Goal: Task Accomplishment & Management: Use online tool/utility

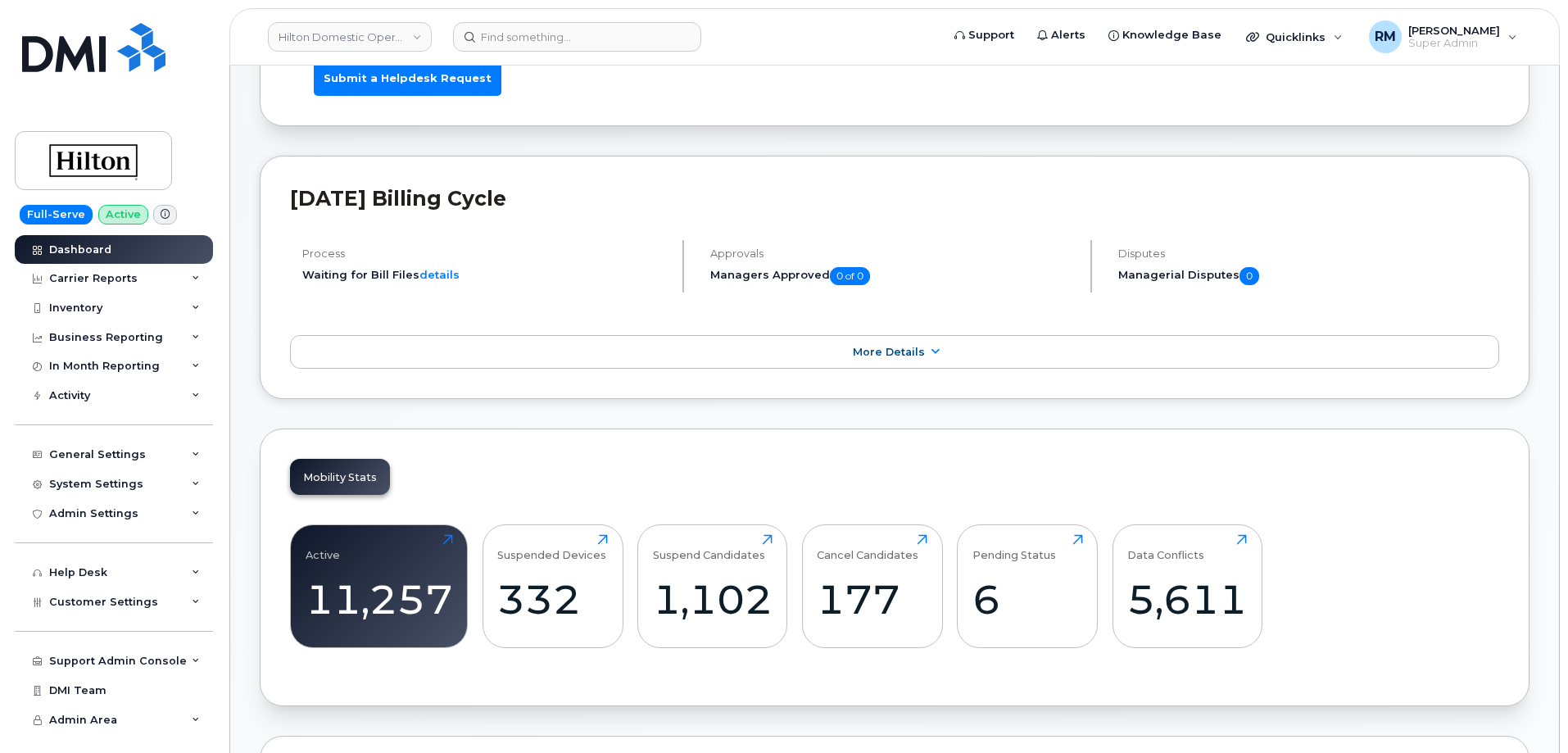
scroll to position [246, 0]
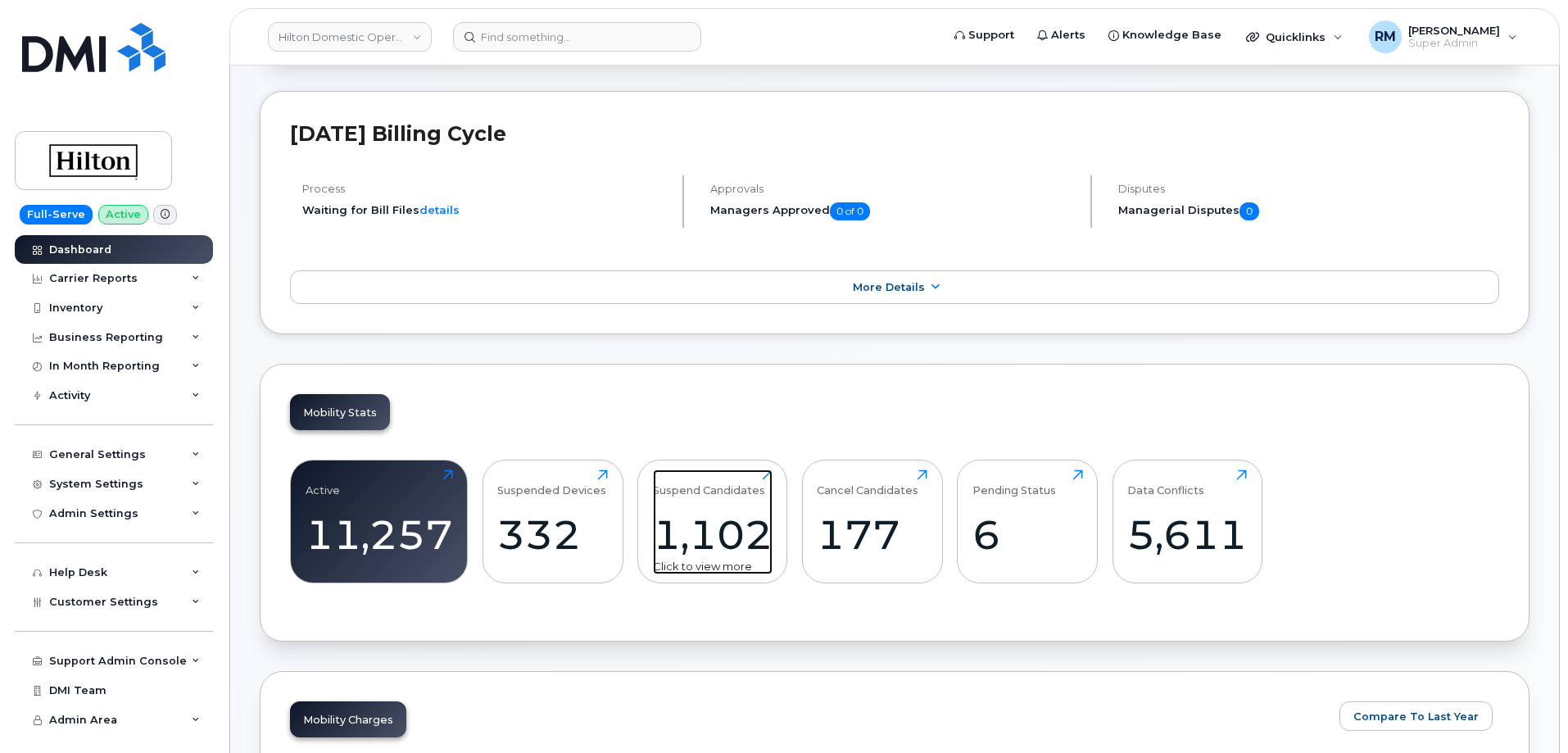
click at [720, 532] on div "1,102" at bounding box center [712, 534] width 119 height 48
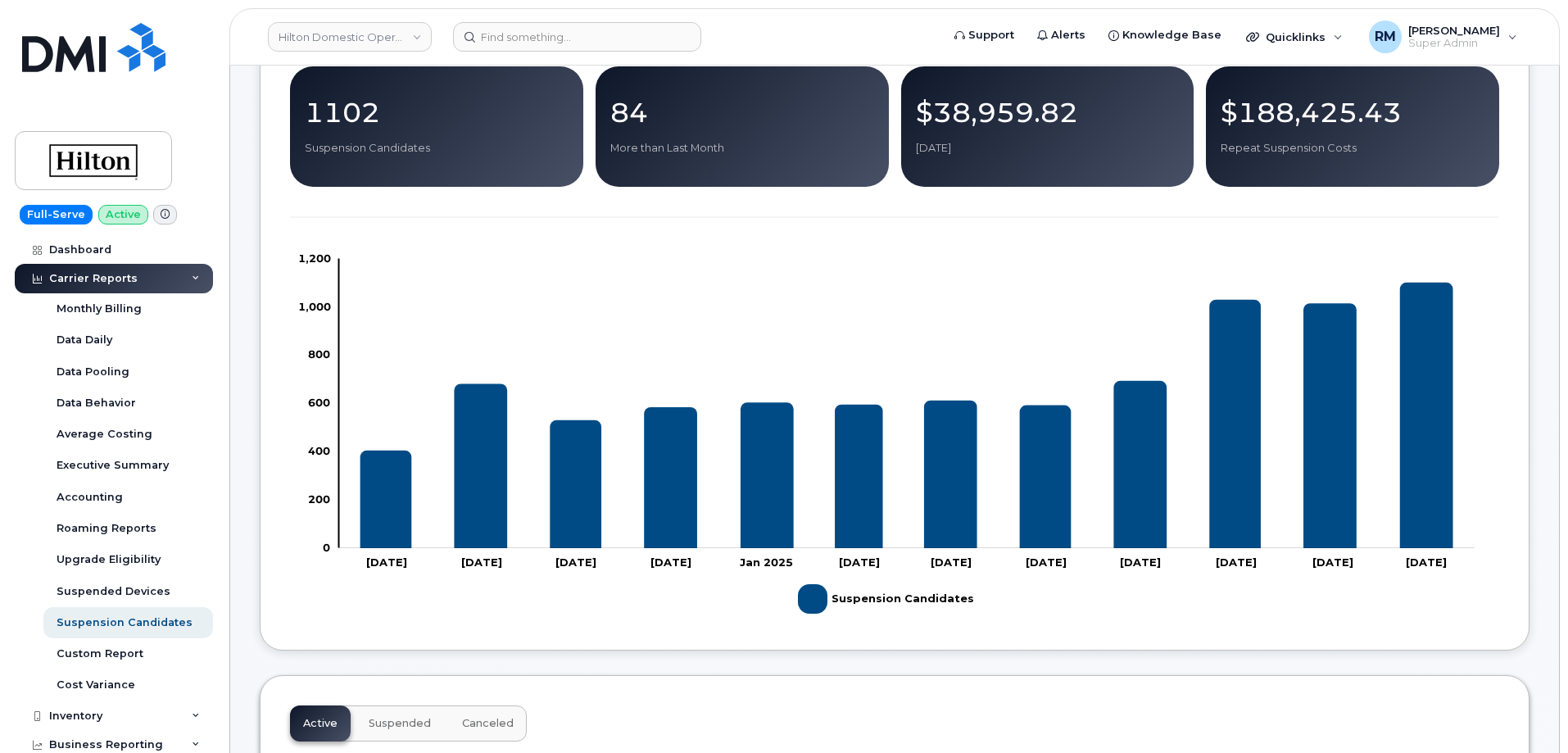
scroll to position [164, 0]
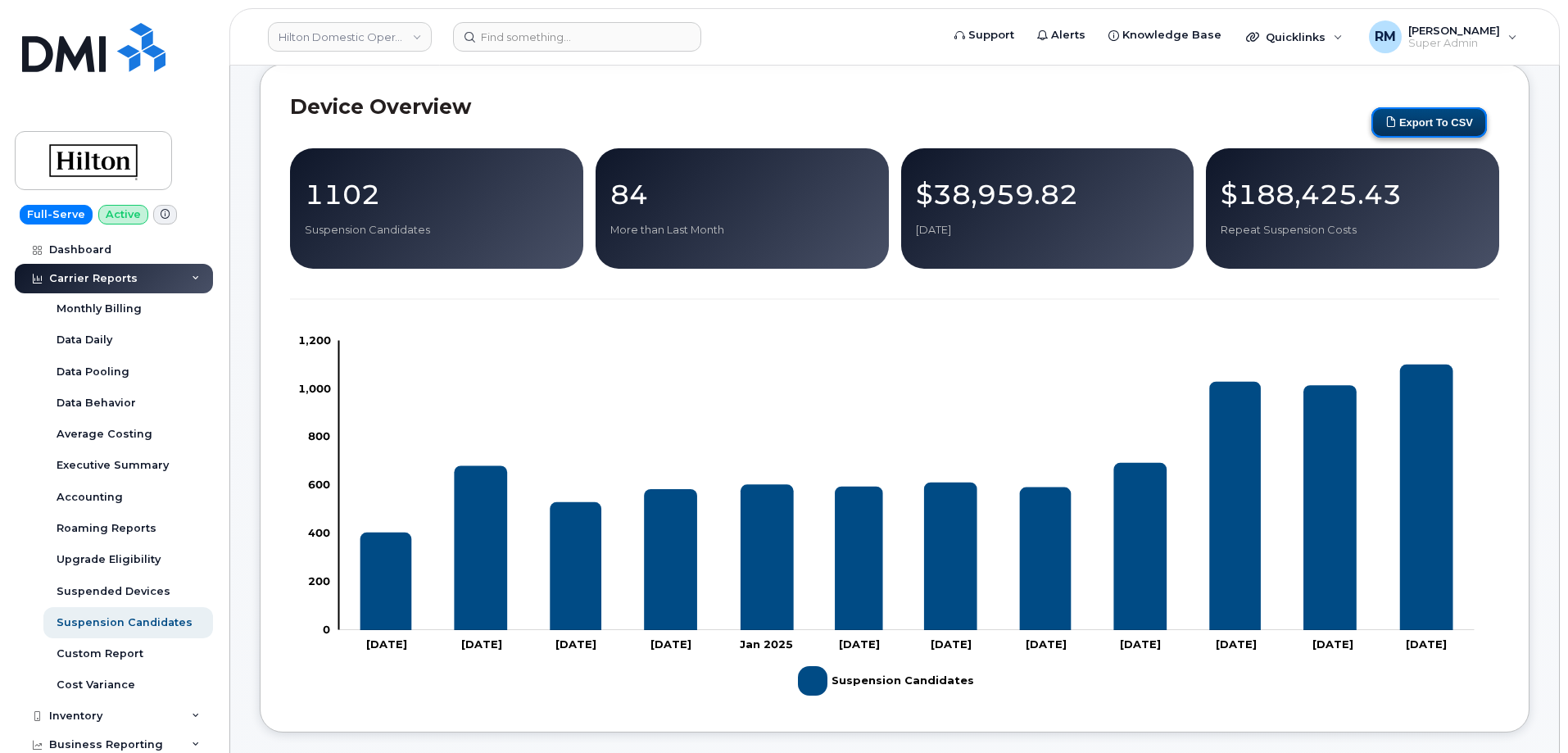
click at [1435, 121] on button "Export to CSV" at bounding box center [1429, 123] width 116 height 30
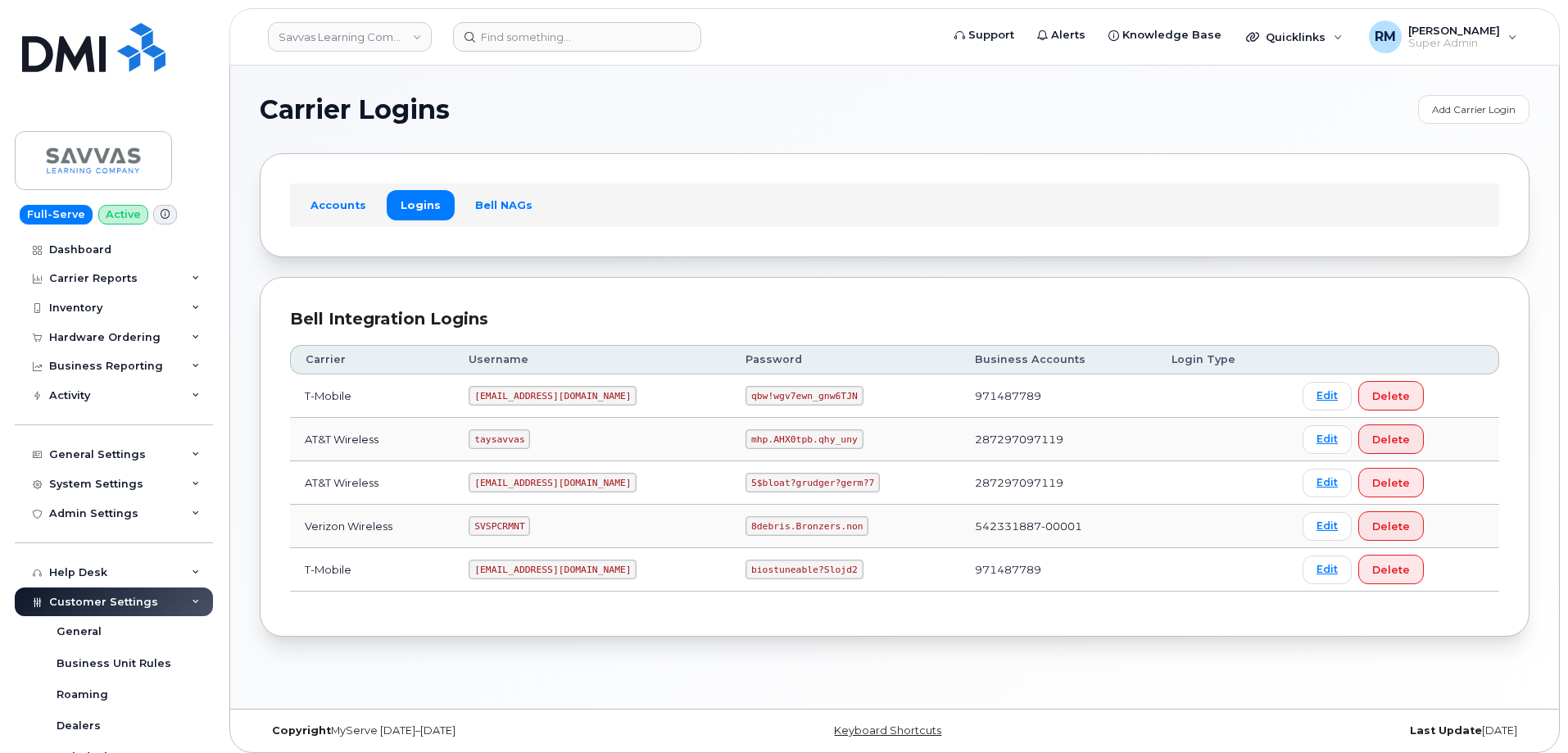
click at [516, 522] on code "SVSPCRMNT" at bounding box center [499, 526] width 62 height 19
copy code "SVSPCRMNT"
drag, startPoint x: 702, startPoint y: 525, endPoint x: 817, endPoint y: 527, distance: 115.0
click at [817, 527] on td "8debris.Bronzers.non" at bounding box center [844, 526] width 229 height 43
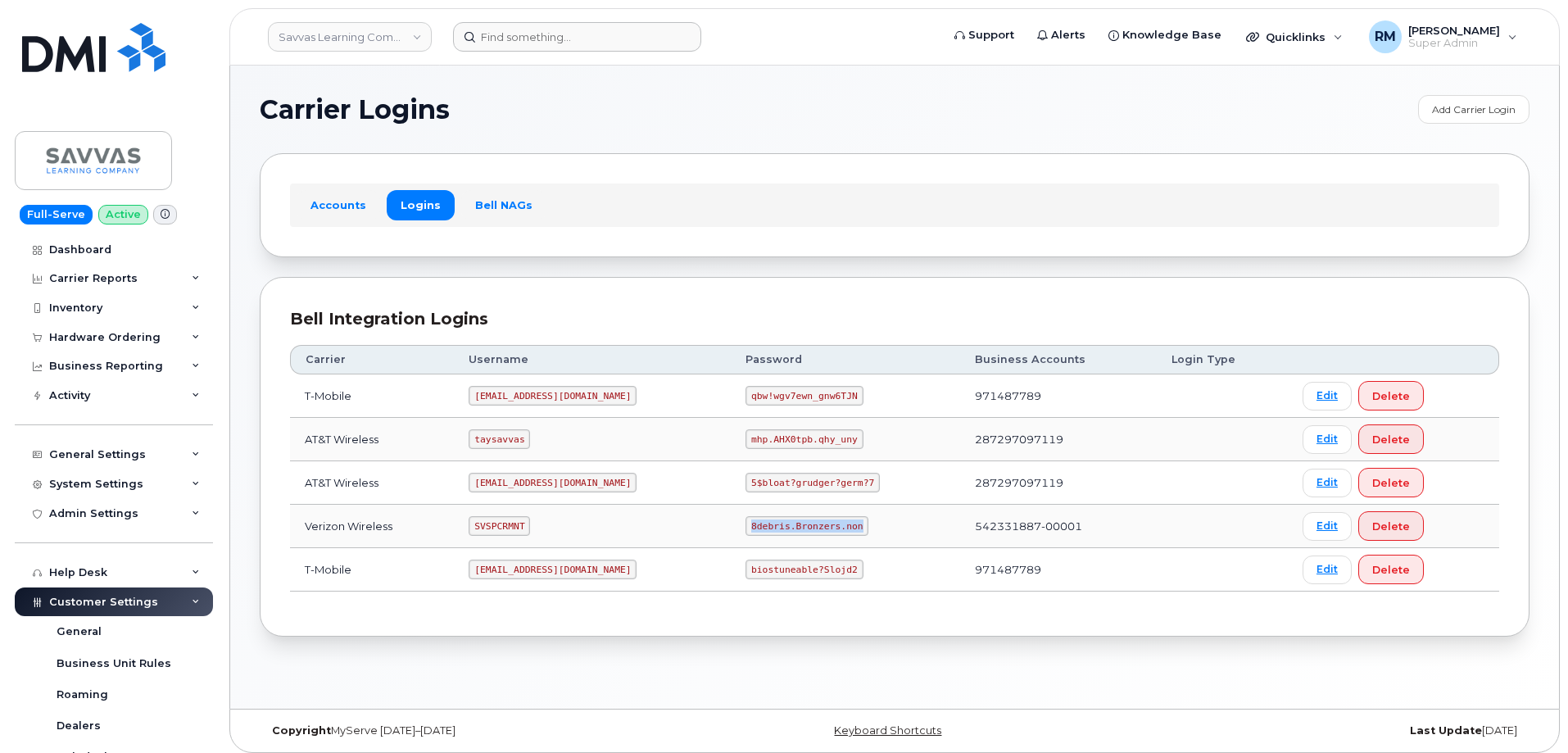
copy code "8debris.Bronzers.non"
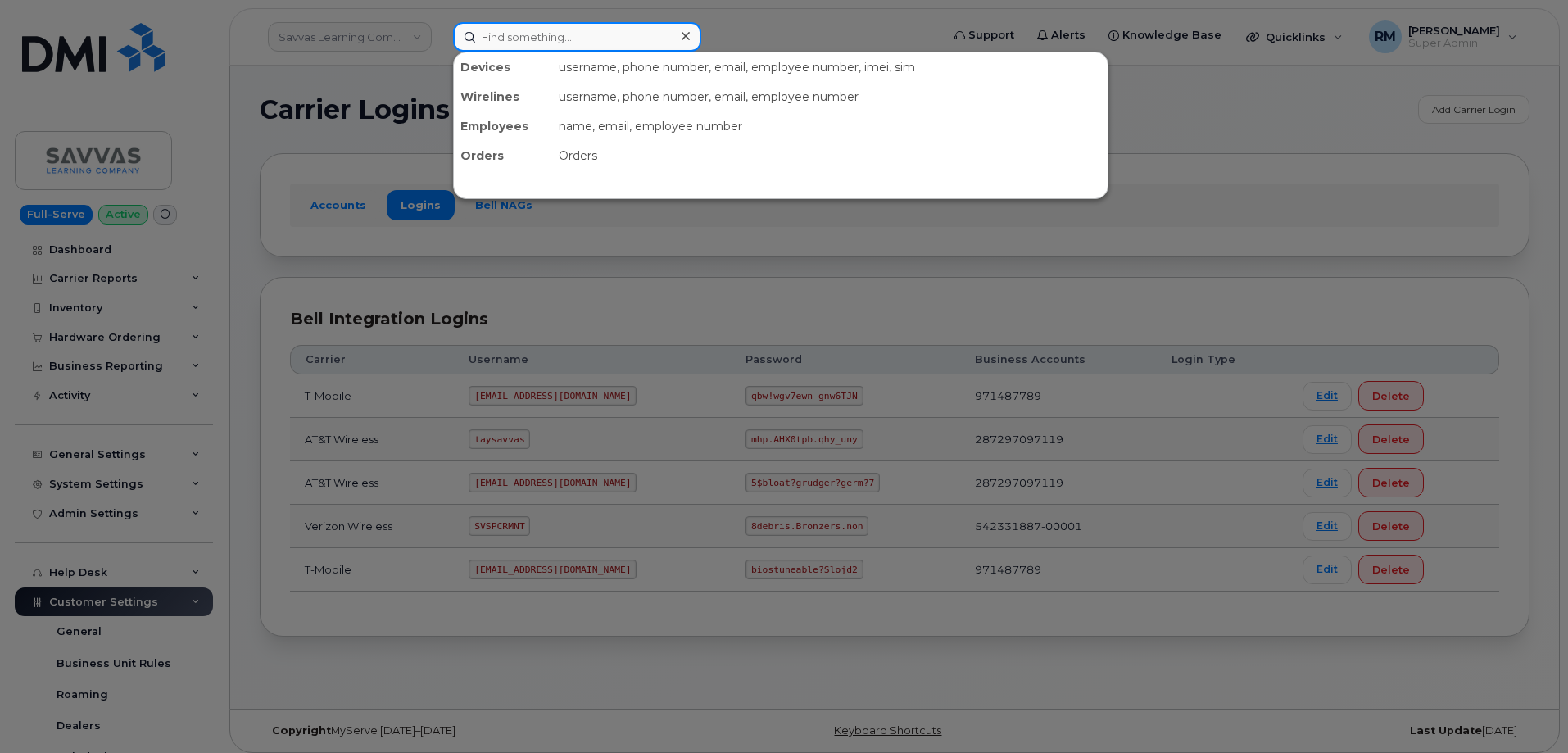
click at [629, 32] on input at bounding box center [577, 36] width 249 height 30
paste input "3605997406"
type input "3605997406"
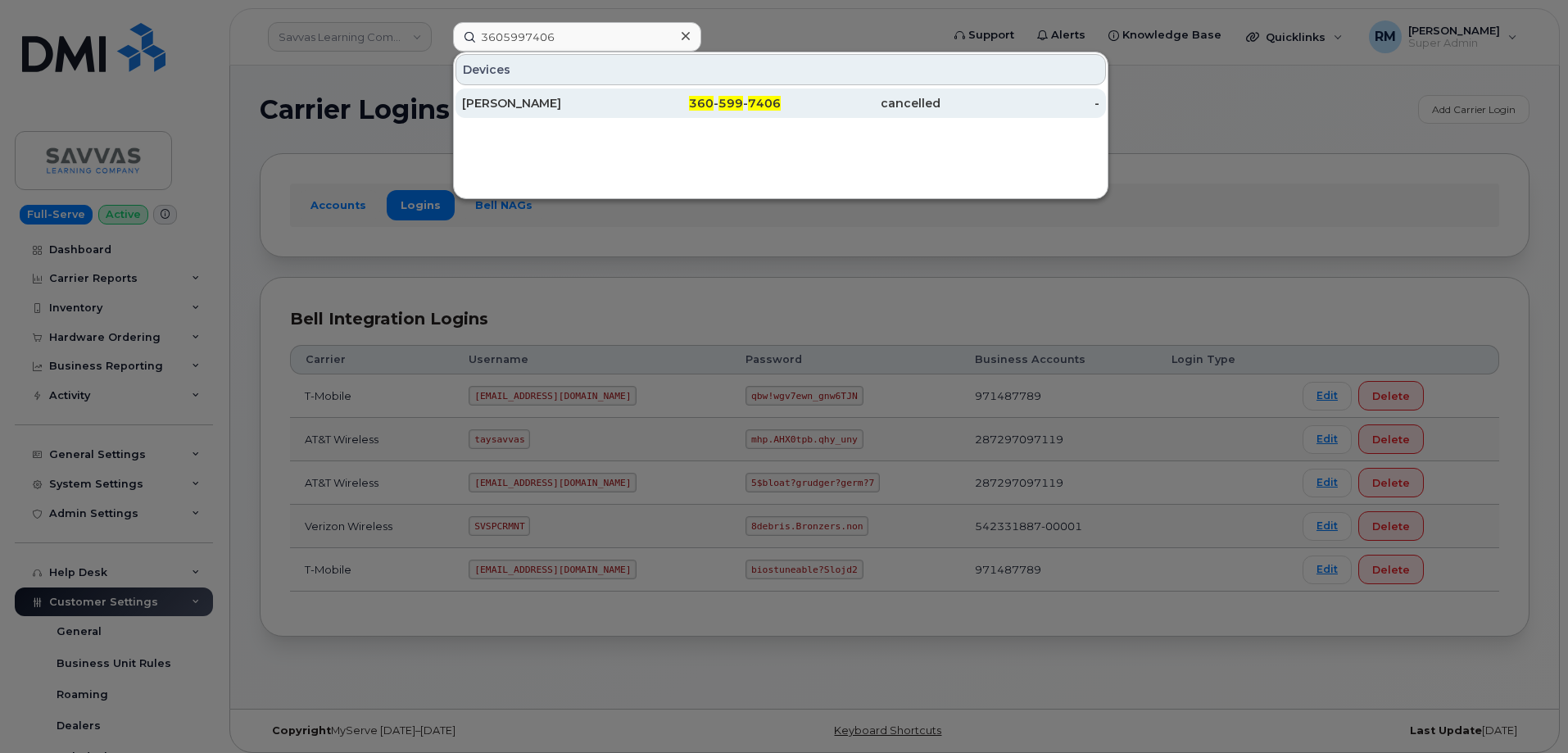
click at [555, 109] on div "BENJAMIN MCKEY" at bounding box center [542, 102] width 160 height 16
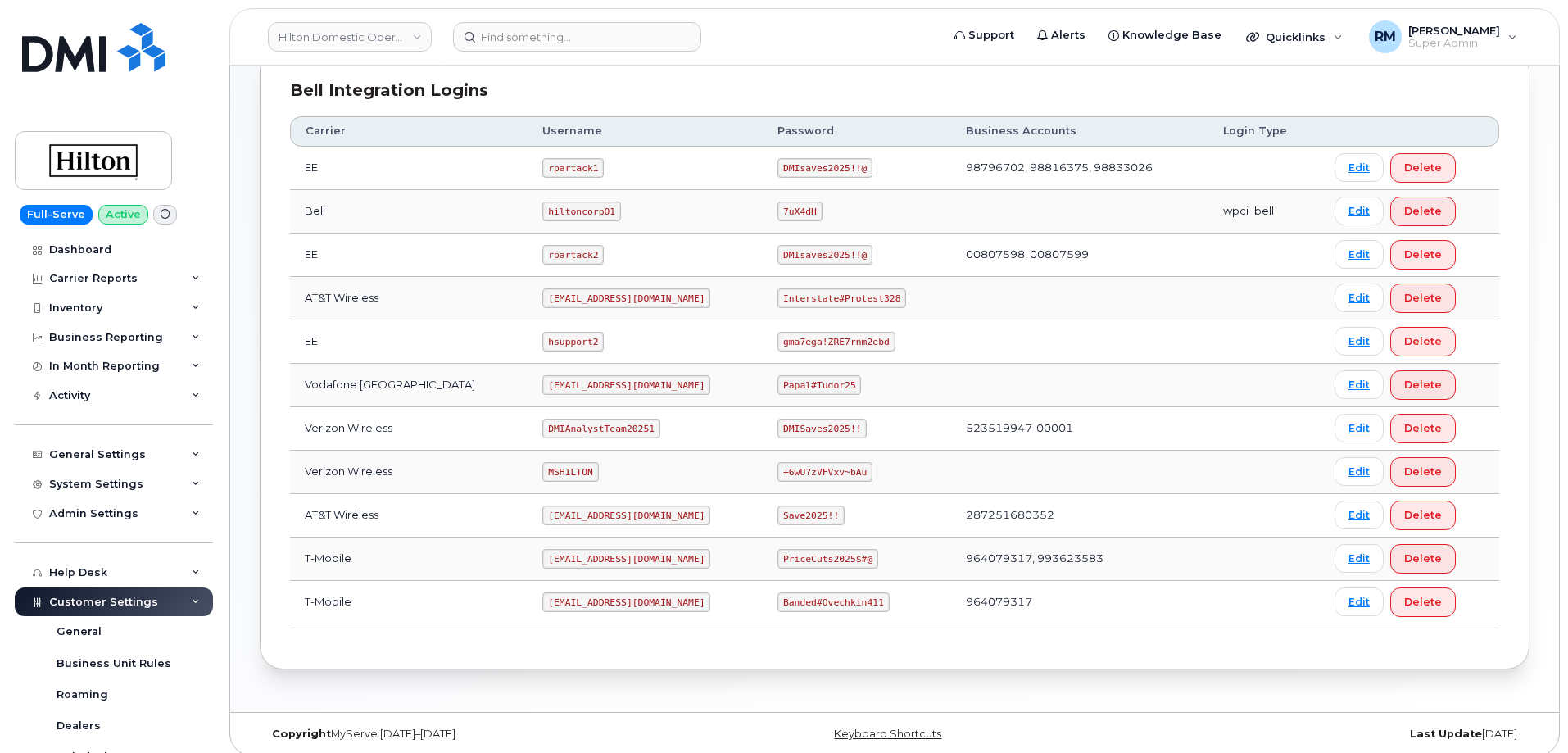
scroll to position [416, 0]
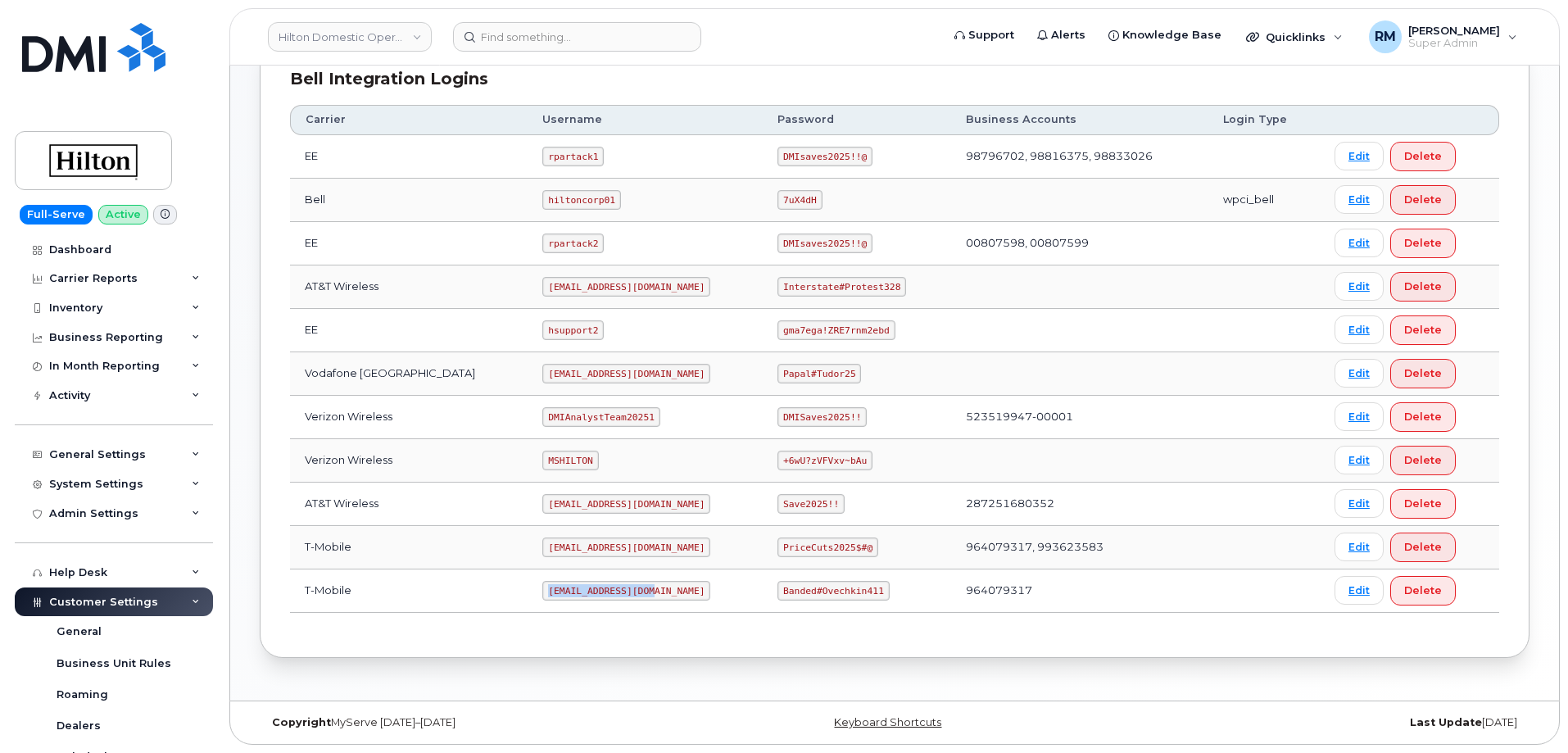
drag, startPoint x: 526, startPoint y: 591, endPoint x: 620, endPoint y: 588, distance: 94.0
click at [620, 588] on code "[EMAIL_ADDRESS][DOMAIN_NAME]" at bounding box center [626, 590] width 168 height 19
copy code "[EMAIL_ADDRESS][DOMAIN_NAME]"
drag, startPoint x: 766, startPoint y: 591, endPoint x: 873, endPoint y: 588, distance: 107.0
click at [873, 589] on td "Banded#Ovechkin411" at bounding box center [856, 590] width 188 height 43
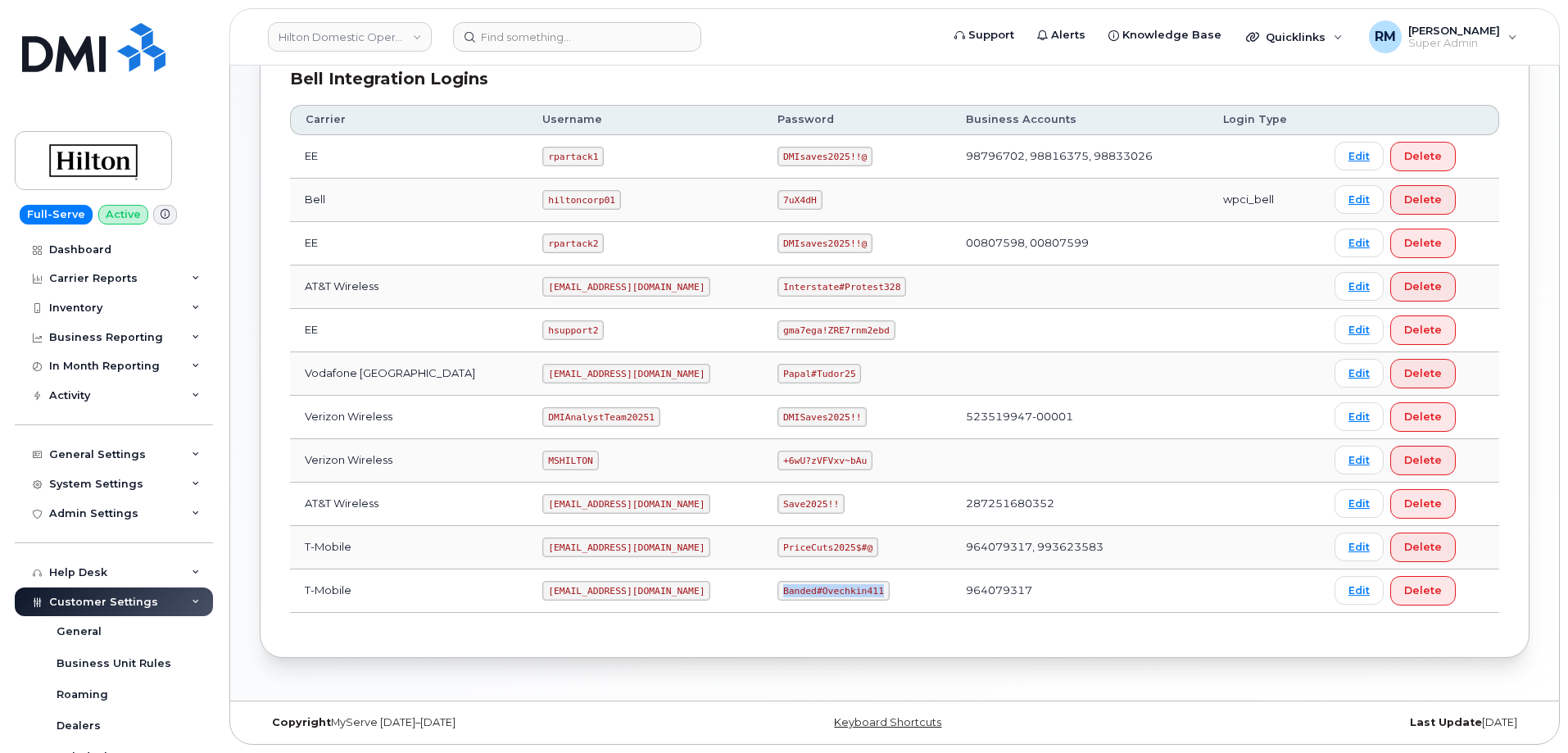
copy code "Banded#Ovechkin411"
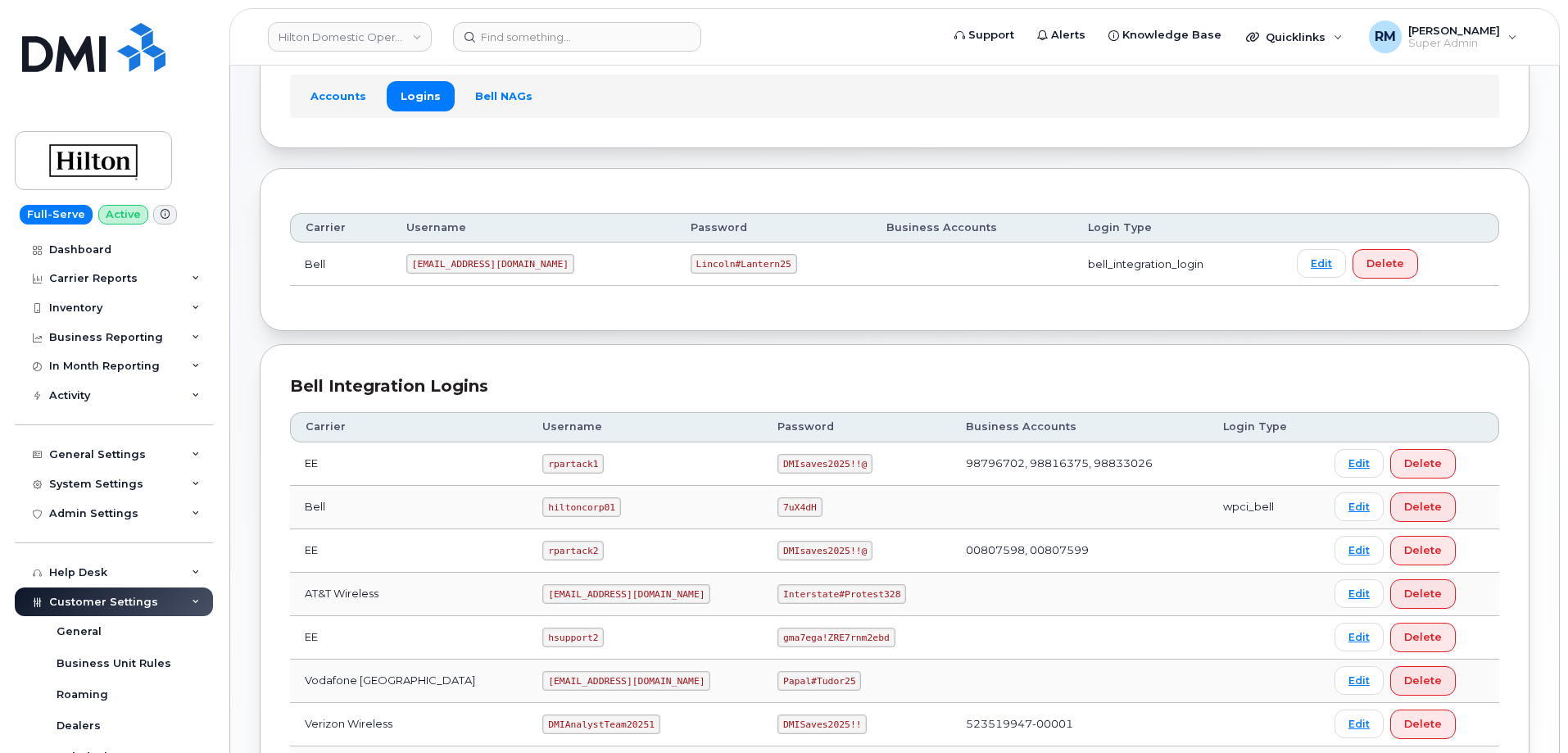
scroll to position [246, 0]
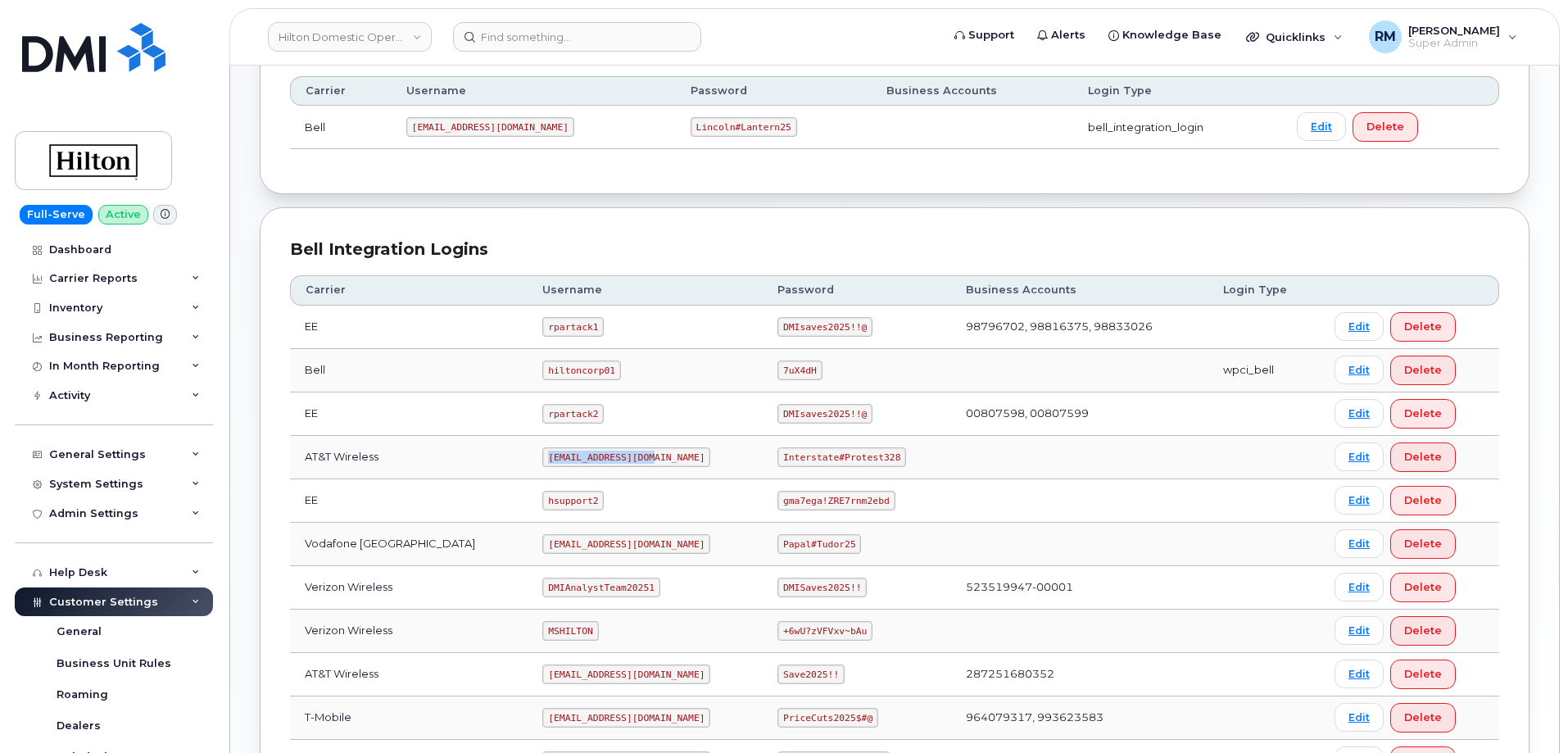
drag, startPoint x: 524, startPoint y: 460, endPoint x: 625, endPoint y: 461, distance: 101.0
click at [625, 461] on code "[EMAIL_ADDRESS][DOMAIN_NAME]" at bounding box center [626, 456] width 168 height 19
copy code "[EMAIL_ADDRESS][DOMAIN_NAME]"
drag, startPoint x: 767, startPoint y: 457, endPoint x: 898, endPoint y: 450, distance: 131.2
click at [898, 450] on td "Interstate#Protest328" at bounding box center [856, 457] width 188 height 43
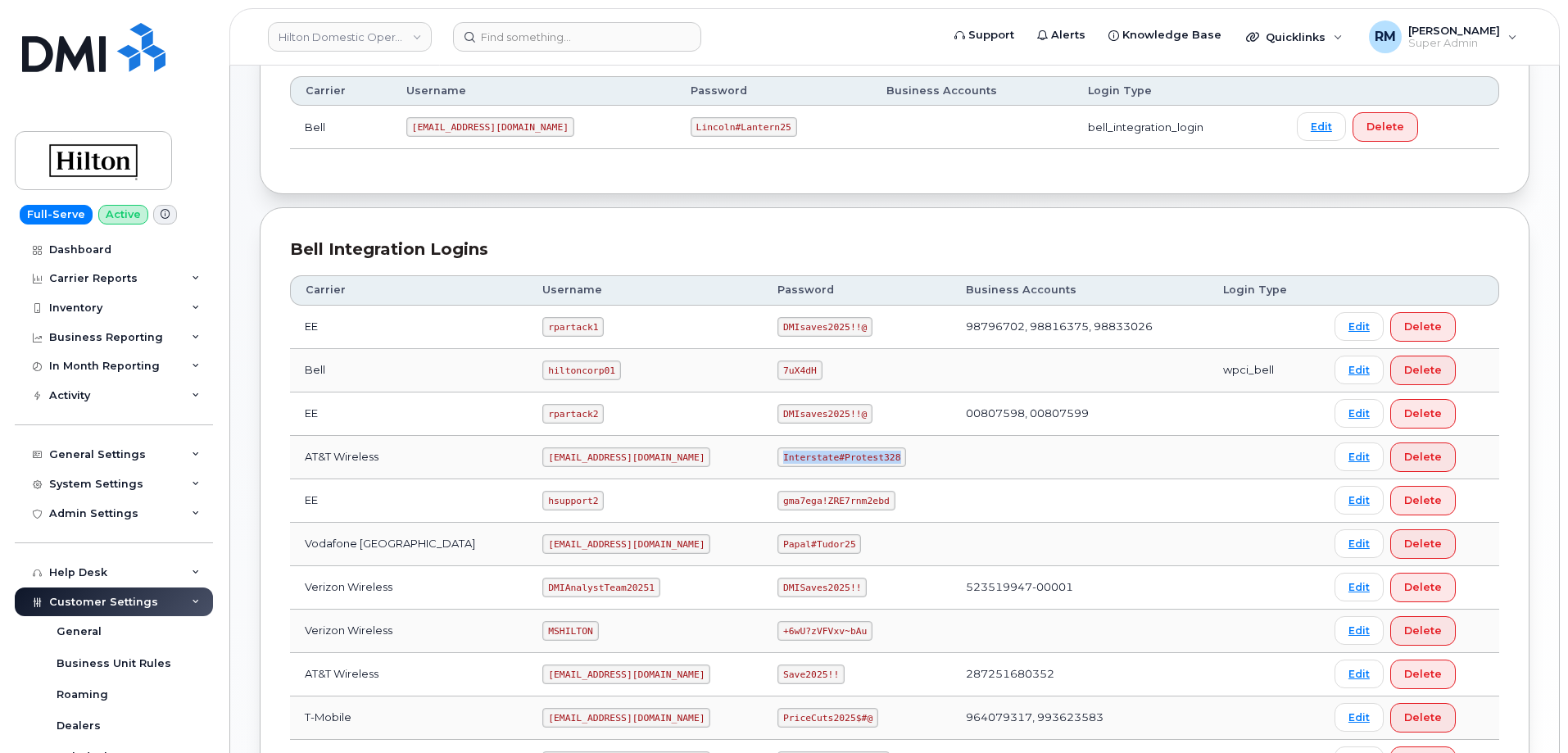
copy code "Interstate#Protest328"
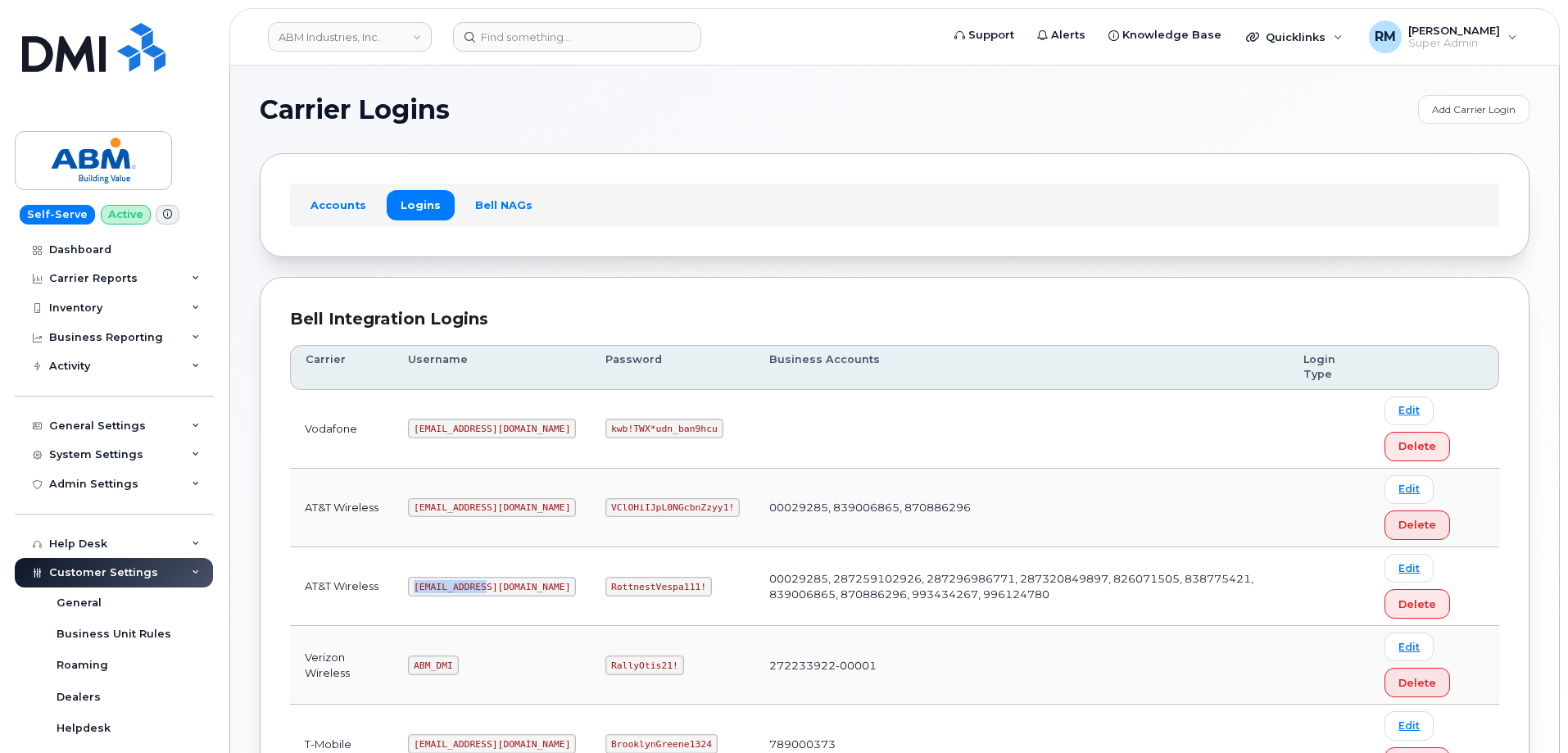
drag, startPoint x: 416, startPoint y: 587, endPoint x: 492, endPoint y: 587, distance: 76.0
click at [492, 587] on td "[EMAIL_ADDRESS][DOMAIN_NAME]" at bounding box center [492, 586] width 198 height 79
copy code "[EMAIL_ADDRESS][DOMAIN_NAME]"
click at [605, 590] on code "RottnestVespa111!" at bounding box center [658, 586] width 107 height 19
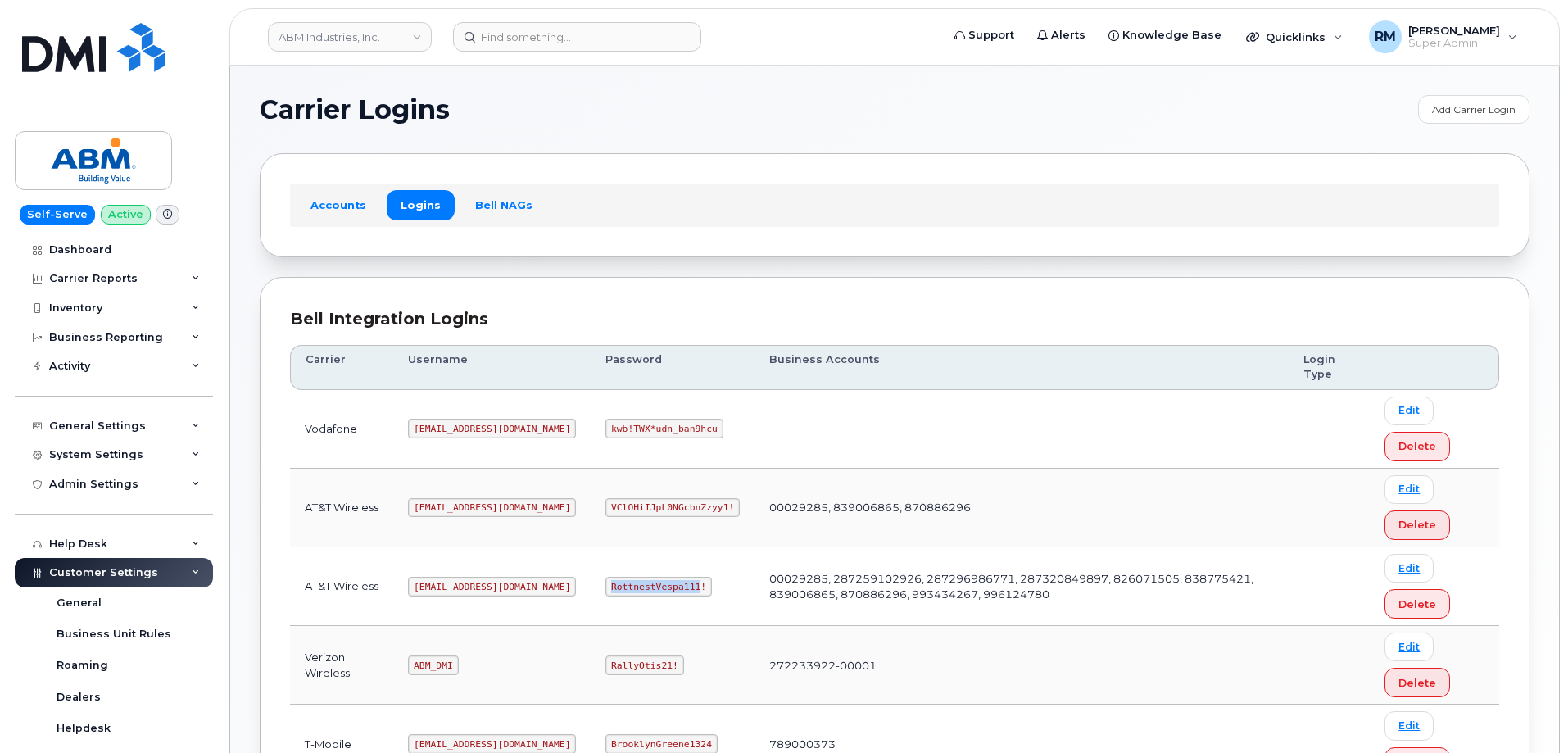
copy code "RottnestVespa111"
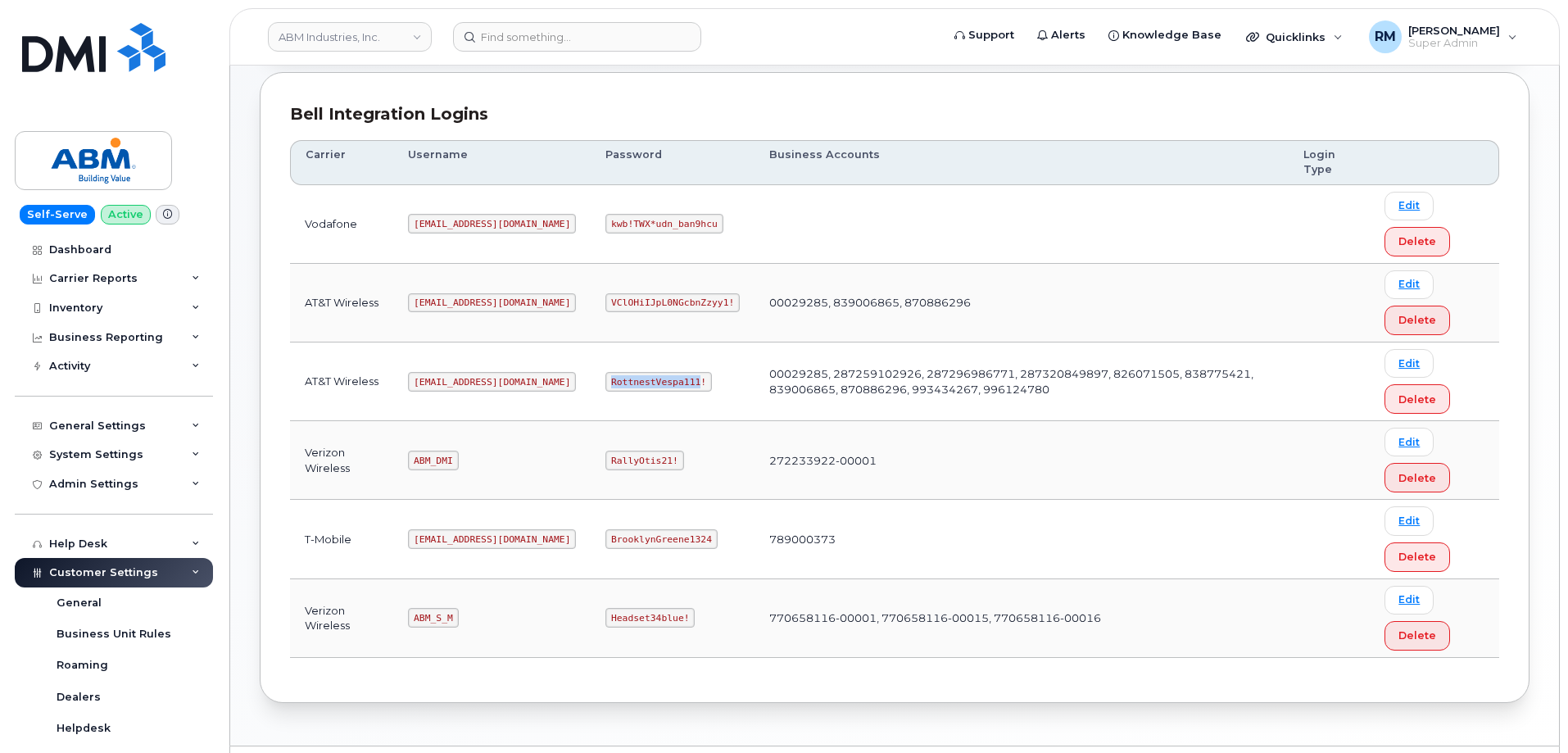
scroll to position [246, 0]
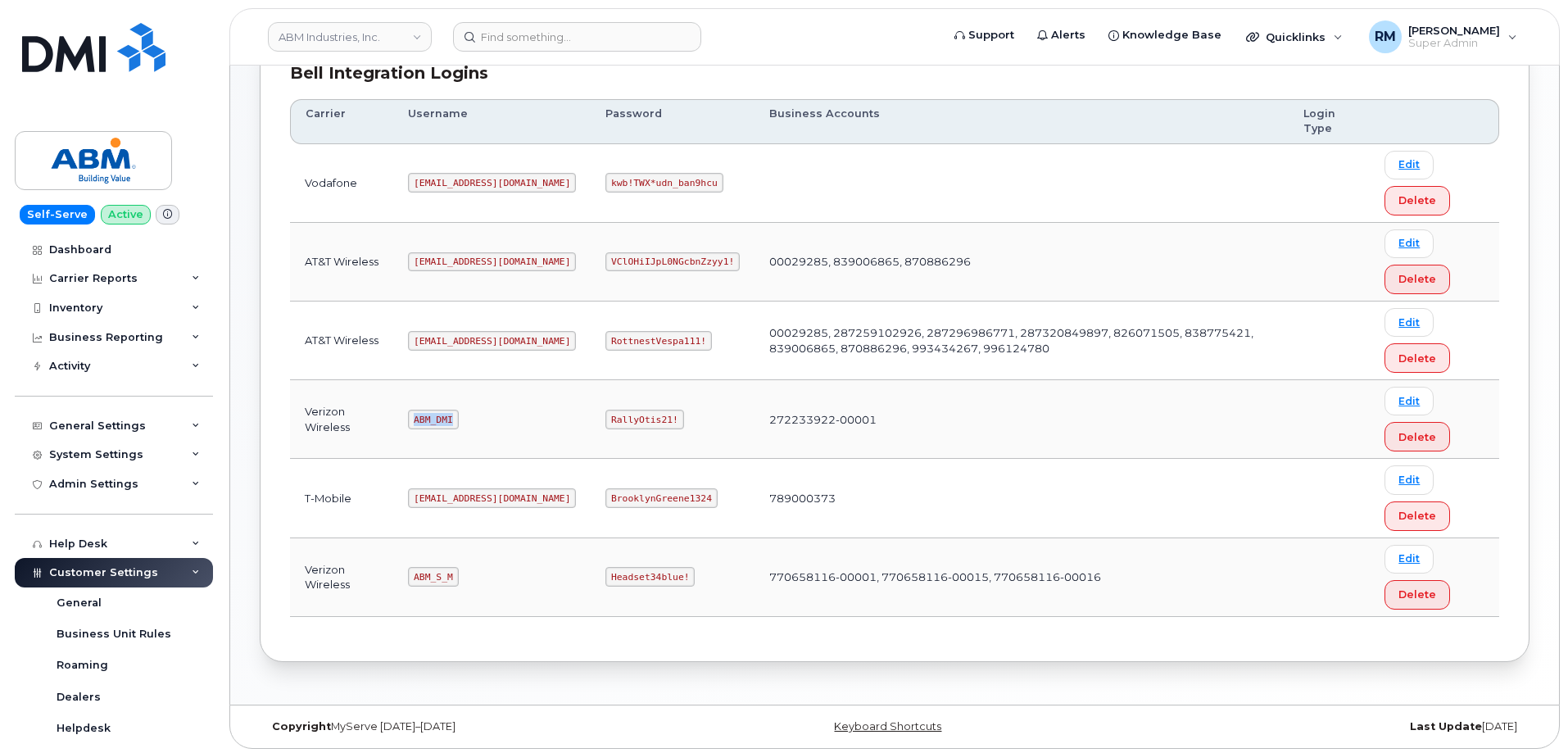
drag, startPoint x: 417, startPoint y: 418, endPoint x: 478, endPoint y: 419, distance: 61.0
click at [478, 419] on td "ABM_DMI" at bounding box center [492, 419] width 198 height 79
drag, startPoint x: 412, startPoint y: 576, endPoint x: 465, endPoint y: 573, distance: 53.1
click at [465, 573] on td "ABM_S_M" at bounding box center [492, 577] width 198 height 79
copy code "ABM_S_M"
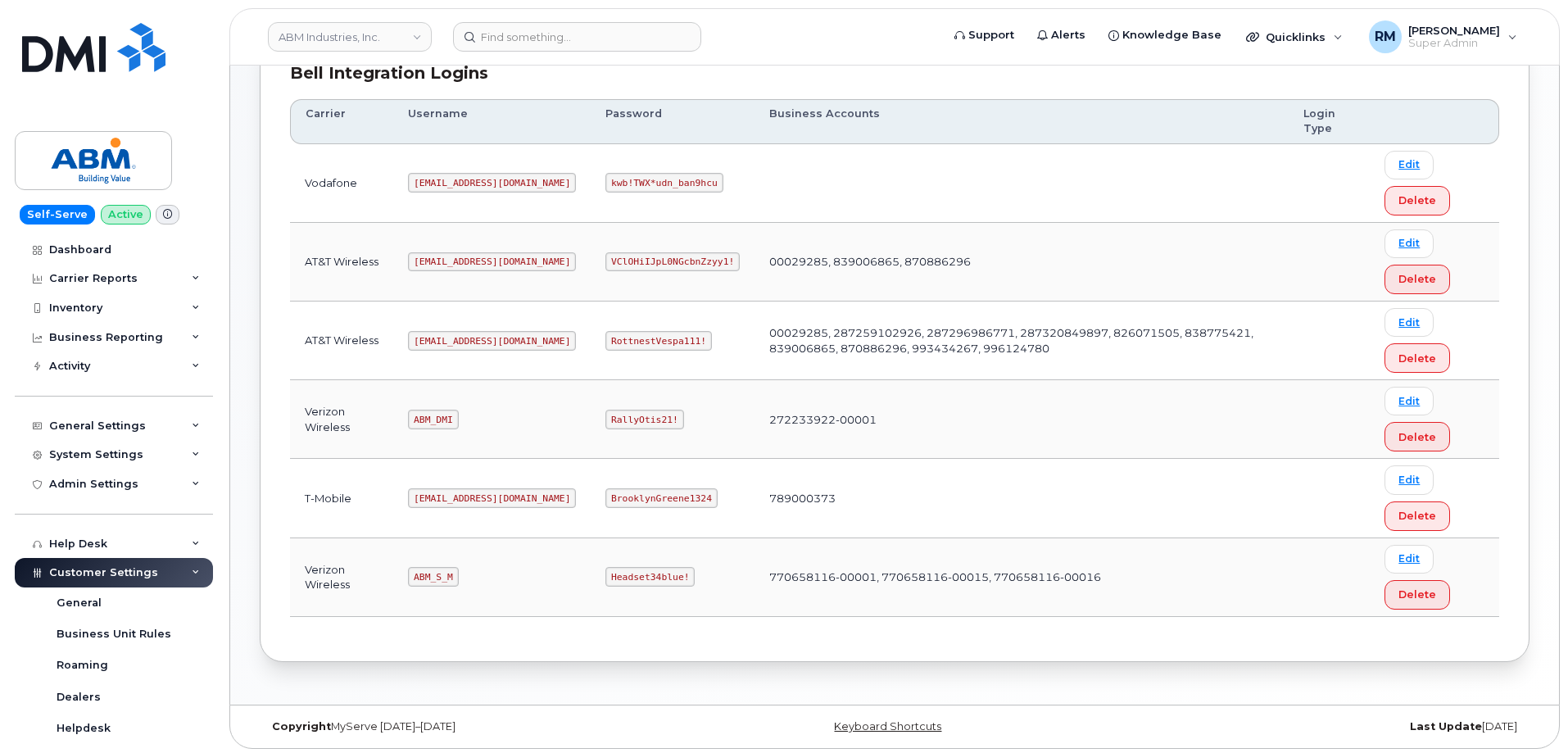
click at [605, 576] on code "Headset34blue!" at bounding box center [650, 576] width 90 height 19
copy code "Headset34blue"
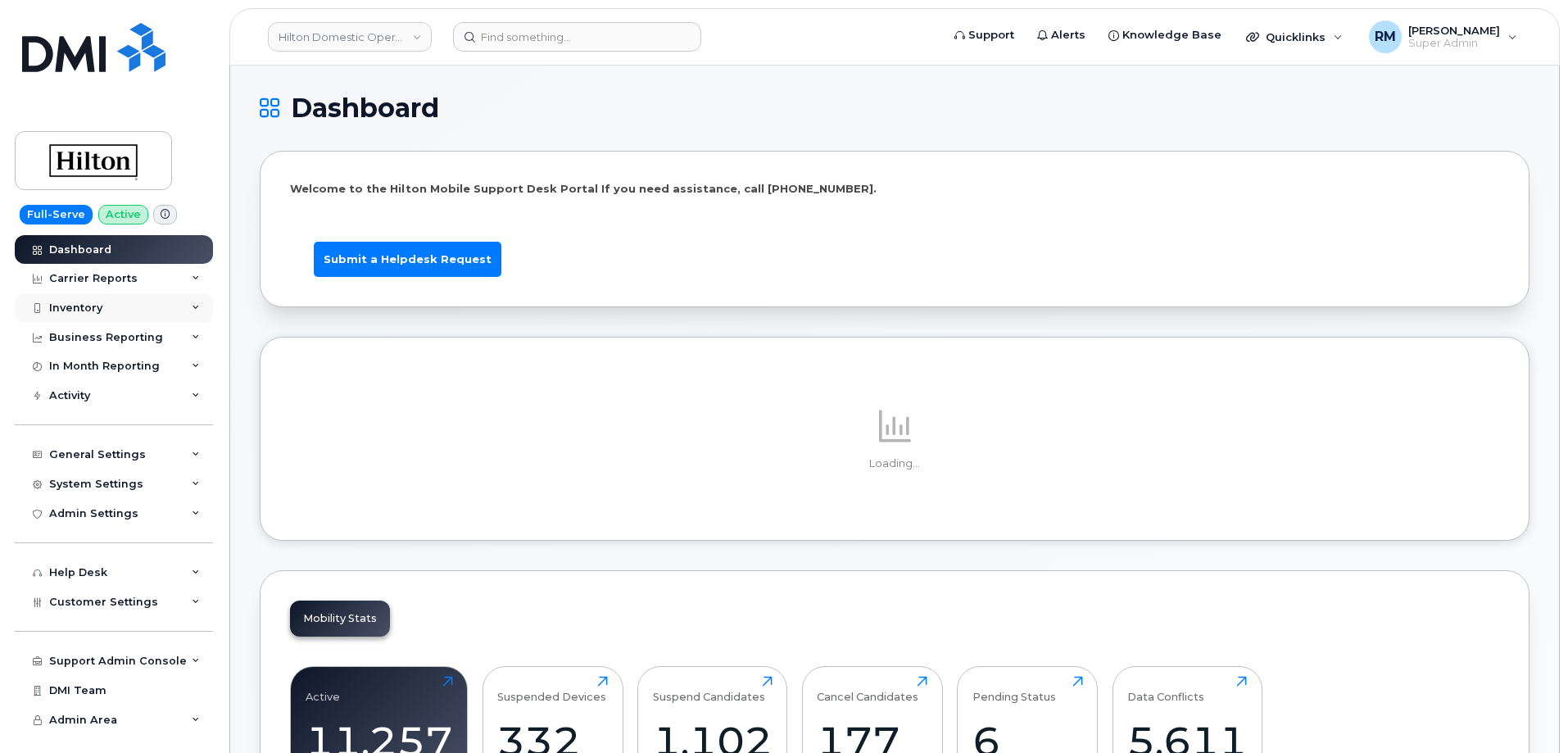
click at [78, 304] on div "Inventory" at bounding box center [75, 308] width 53 height 14
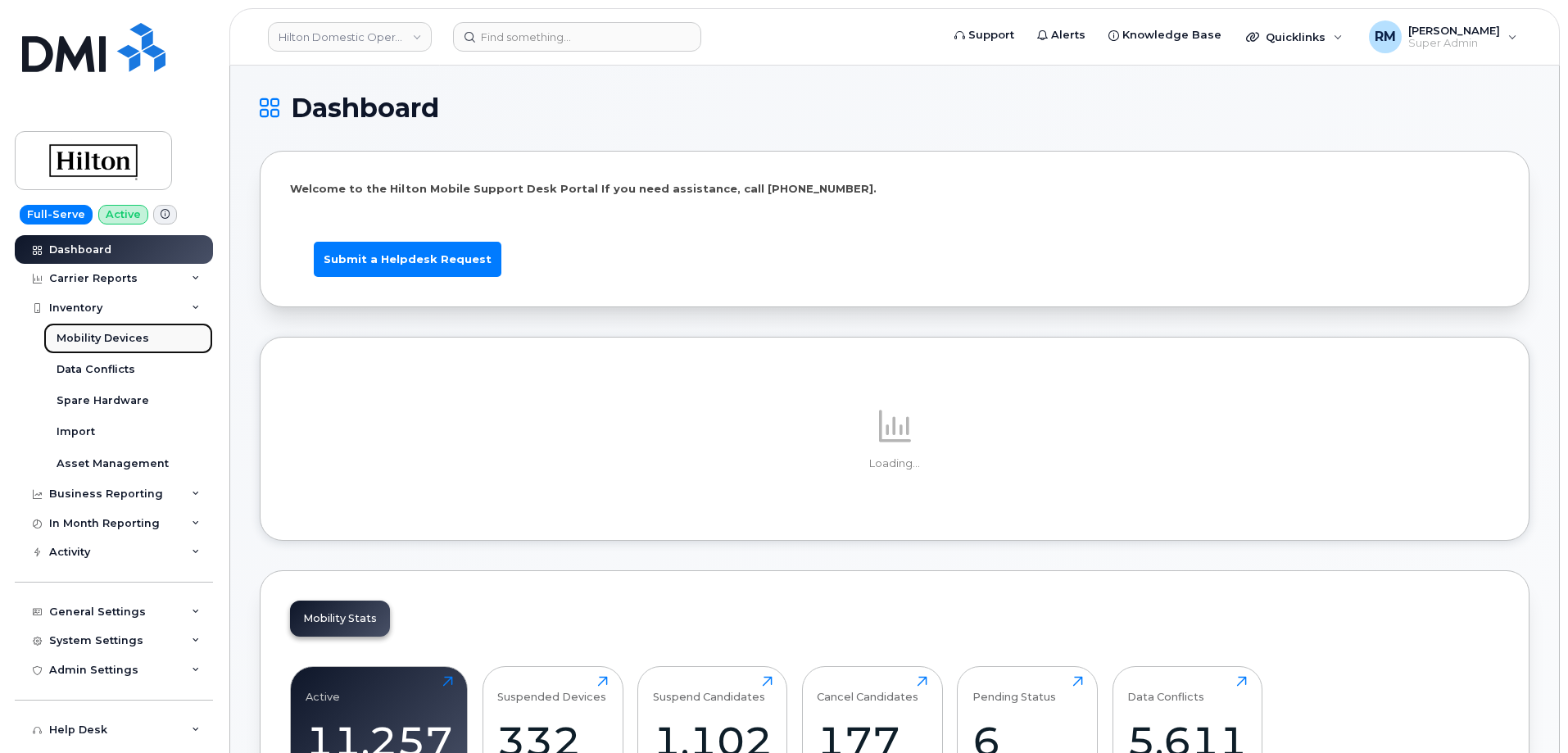
click at [84, 339] on div "Mobility Devices" at bounding box center [103, 338] width 93 height 14
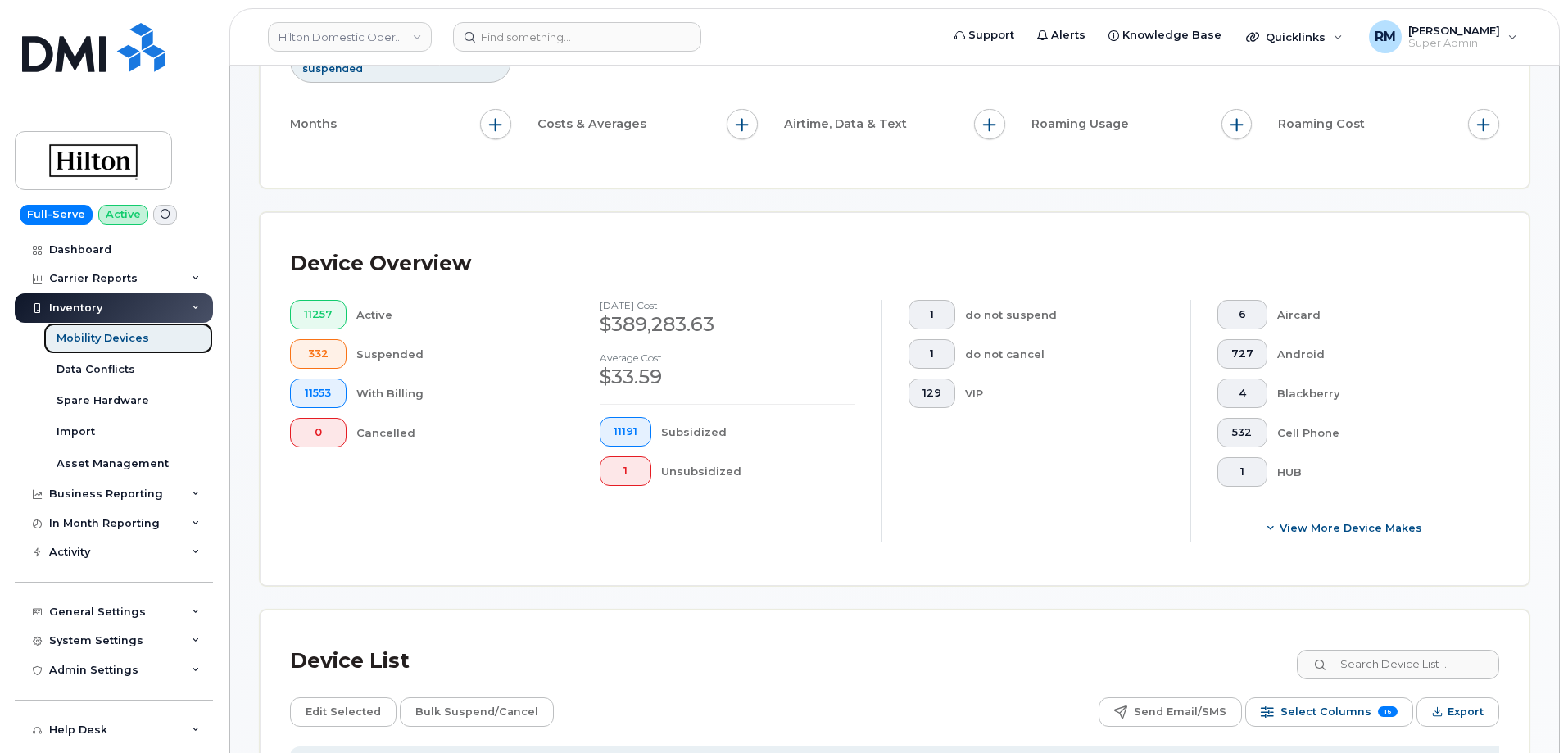
scroll to position [246, 0]
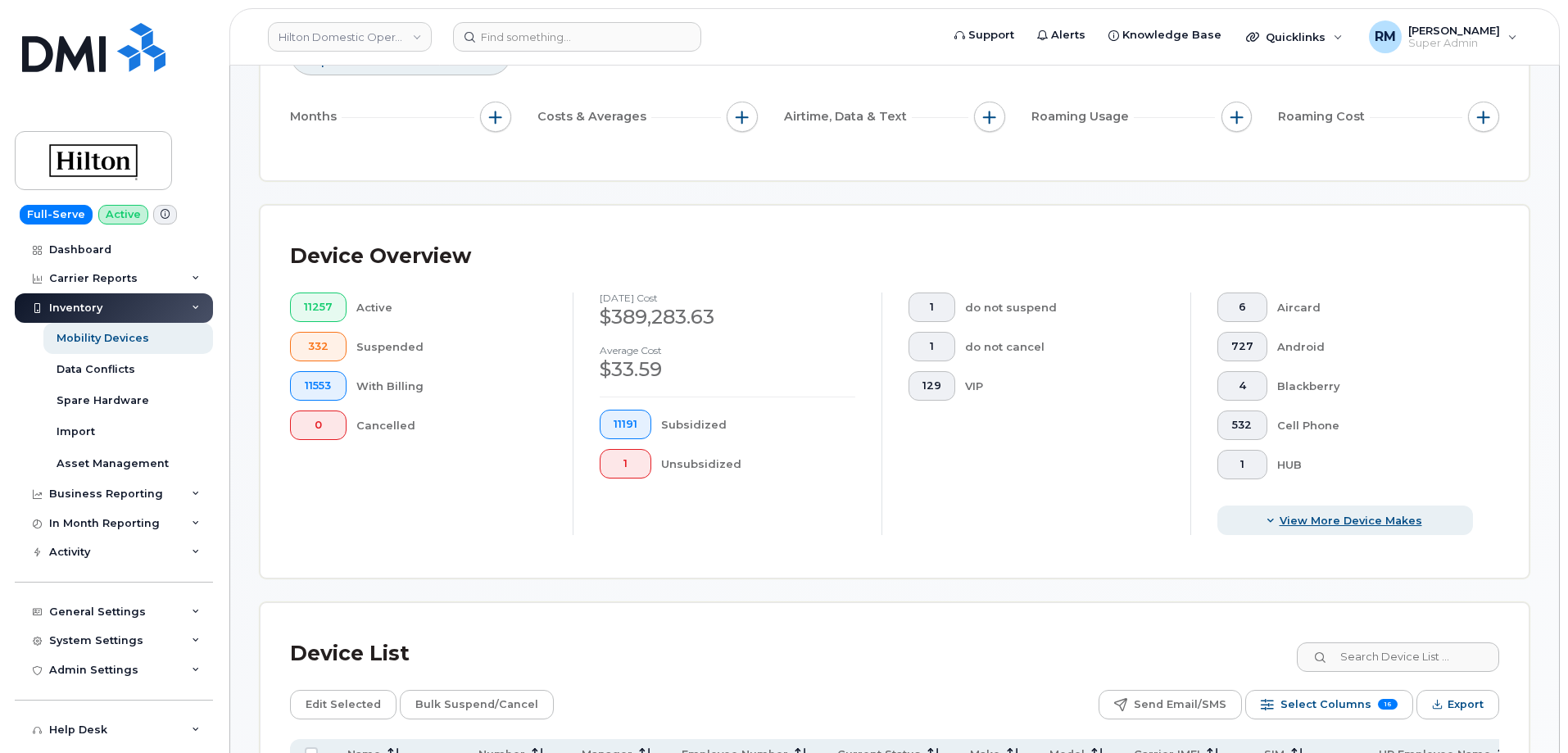
click at [1330, 513] on span "View More Device Makes" at bounding box center [1351, 521] width 143 height 15
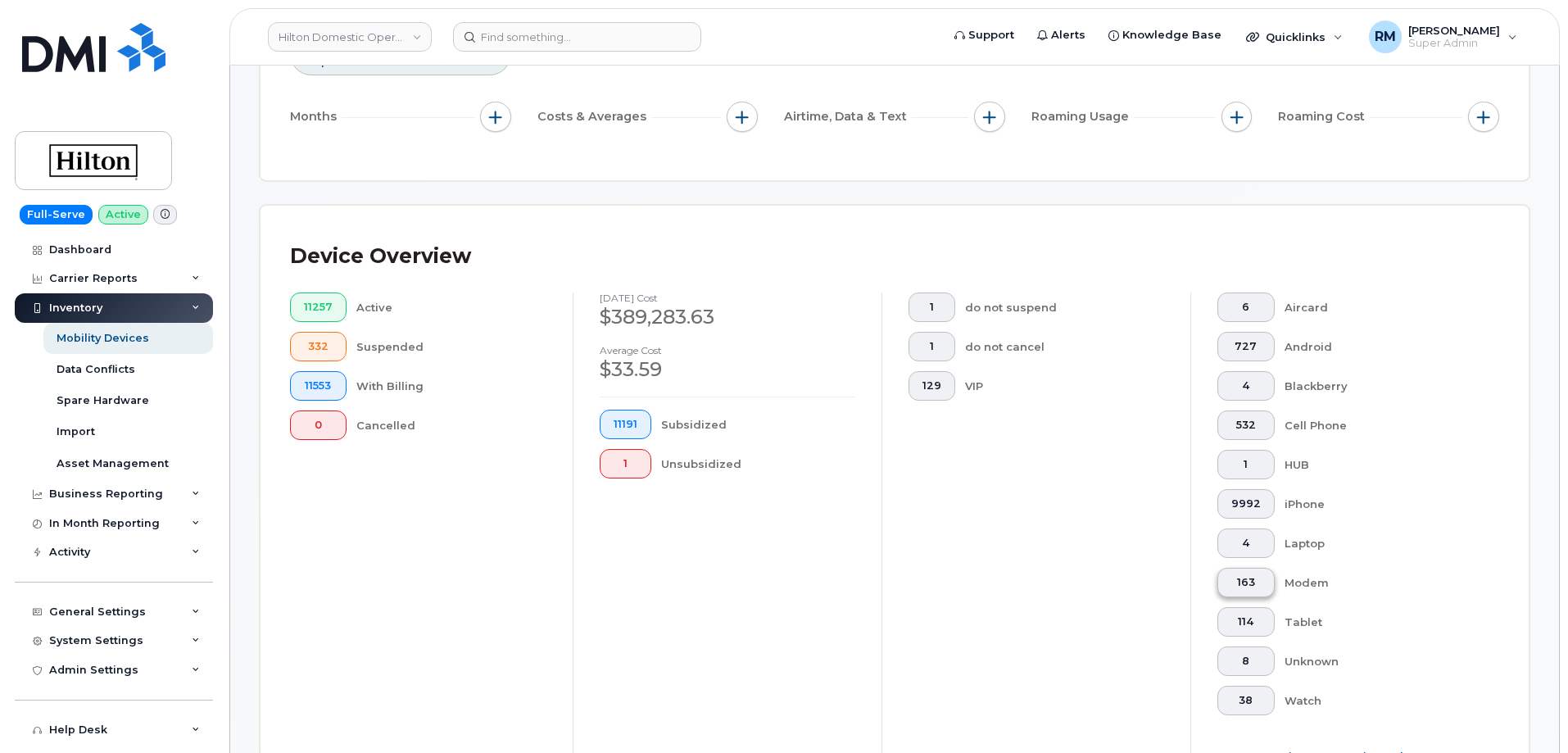
click at [1243, 576] on span "163" at bounding box center [1245, 582] width 30 height 14
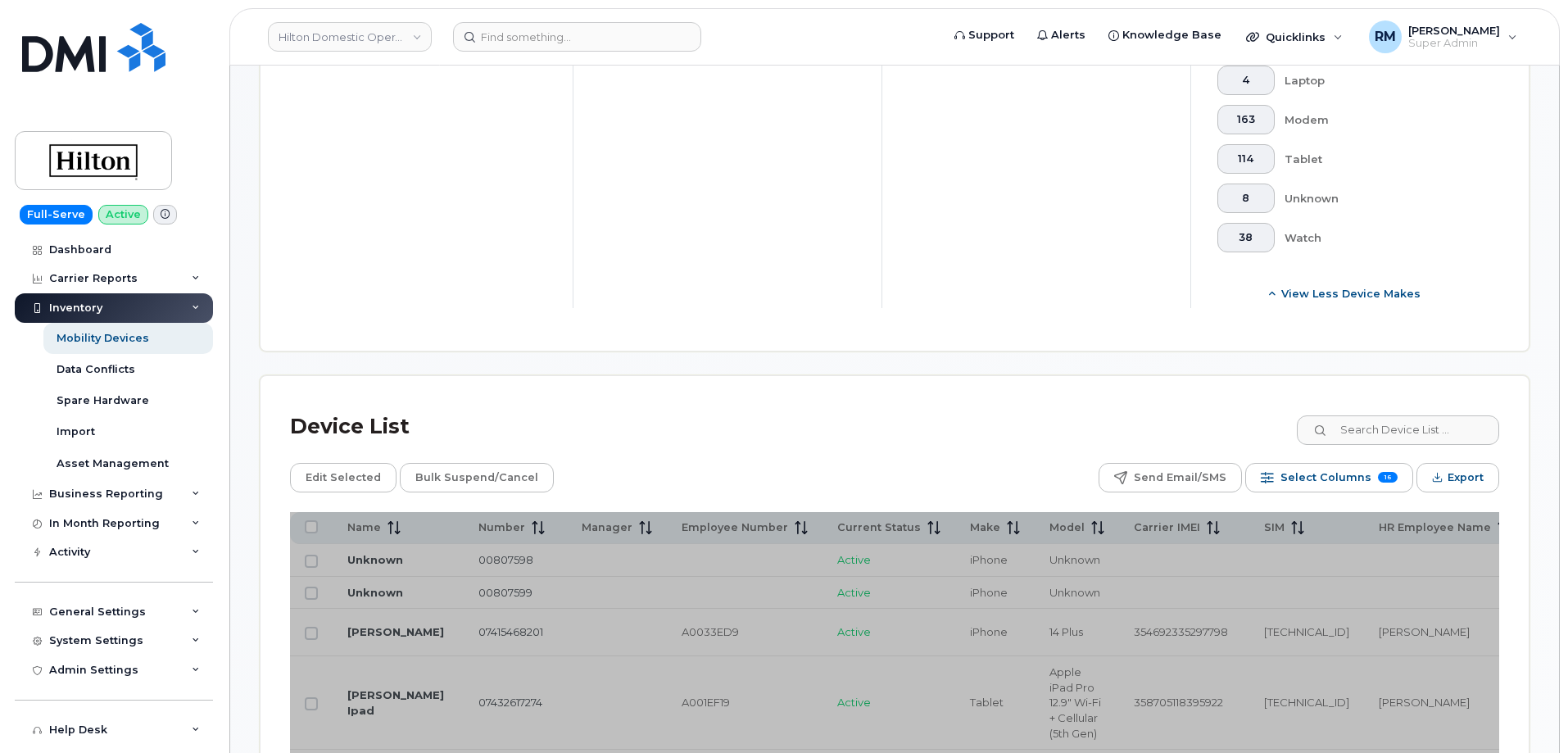
scroll to position [737, 0]
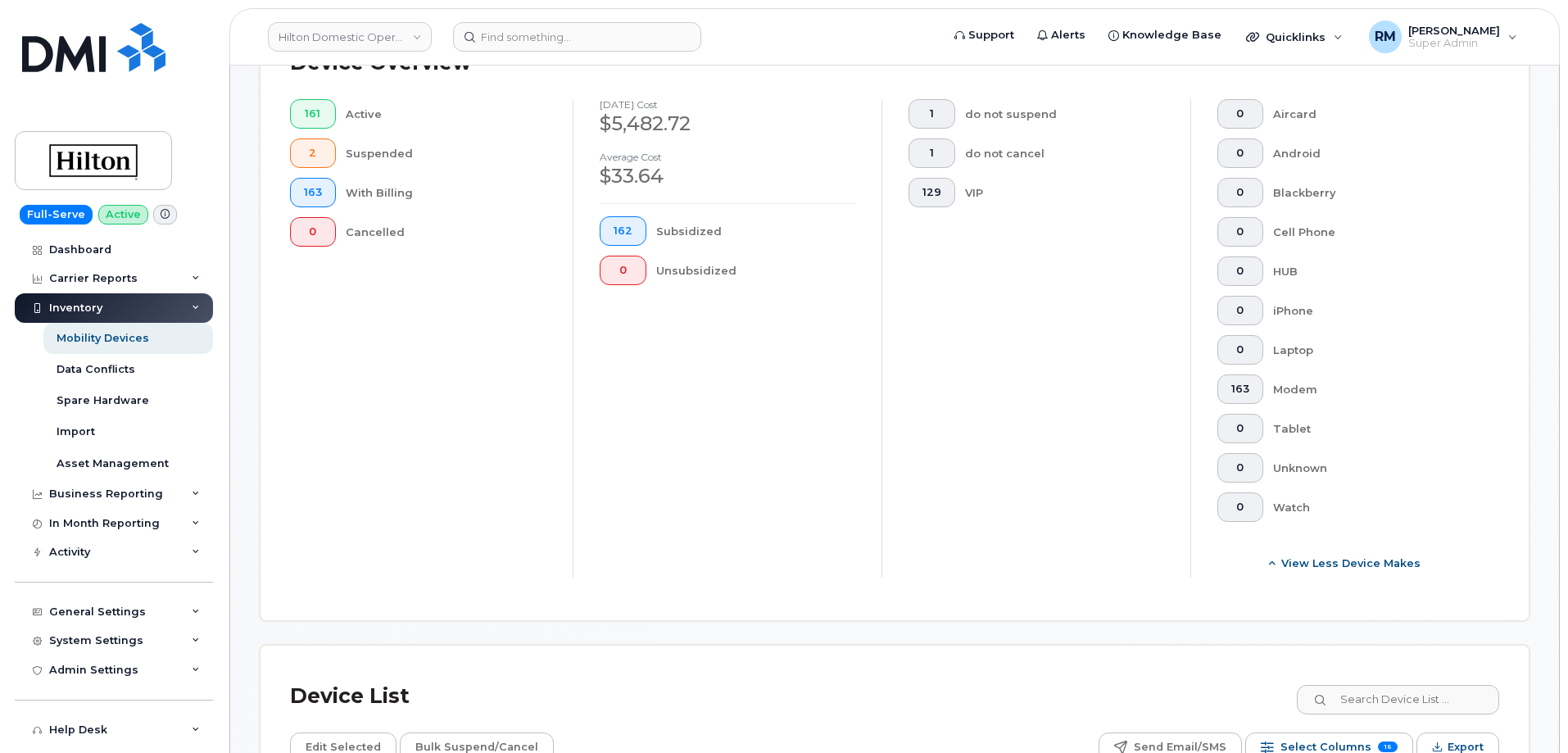
scroll to position [410, 0]
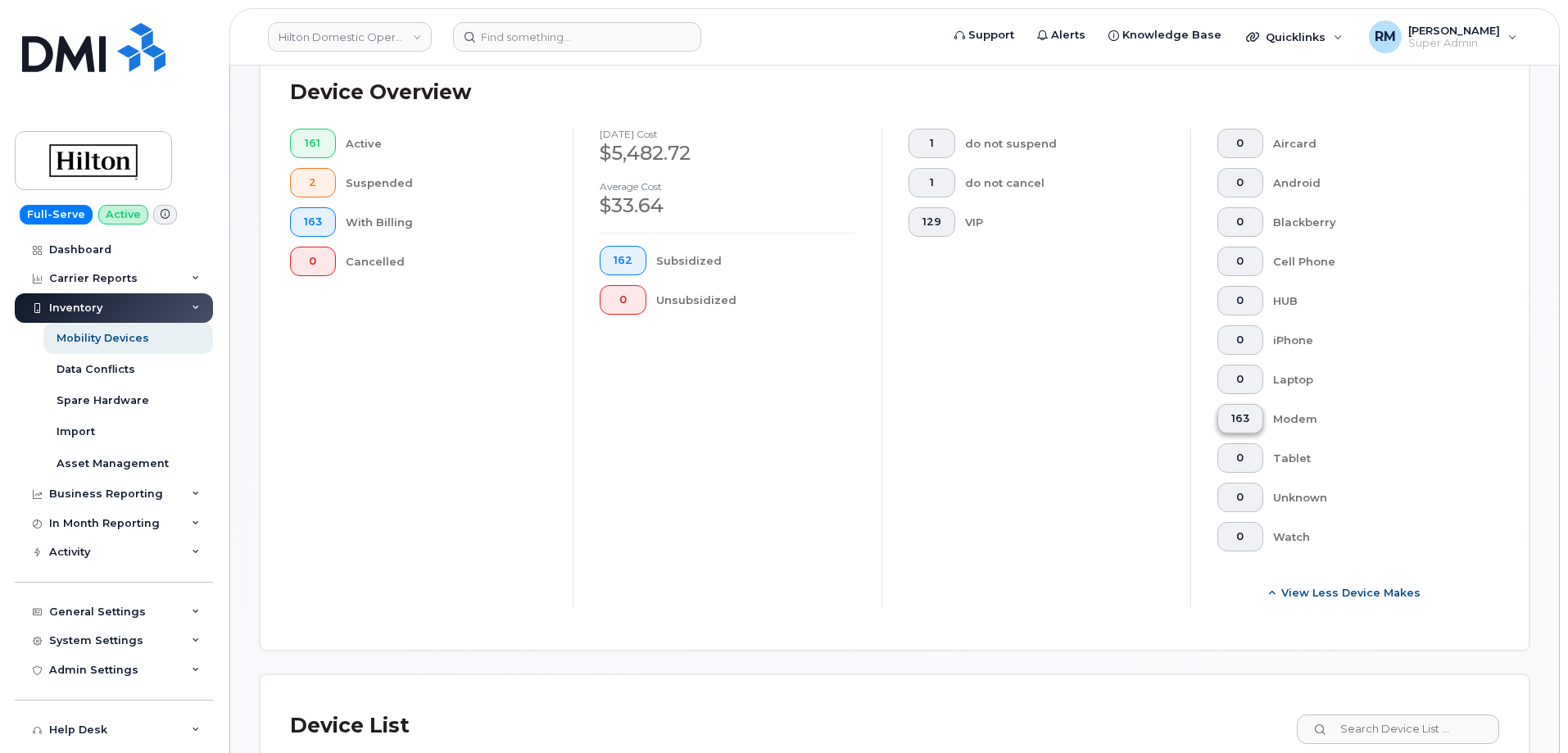
click at [1232, 412] on span "163" at bounding box center [1239, 418] width 18 height 14
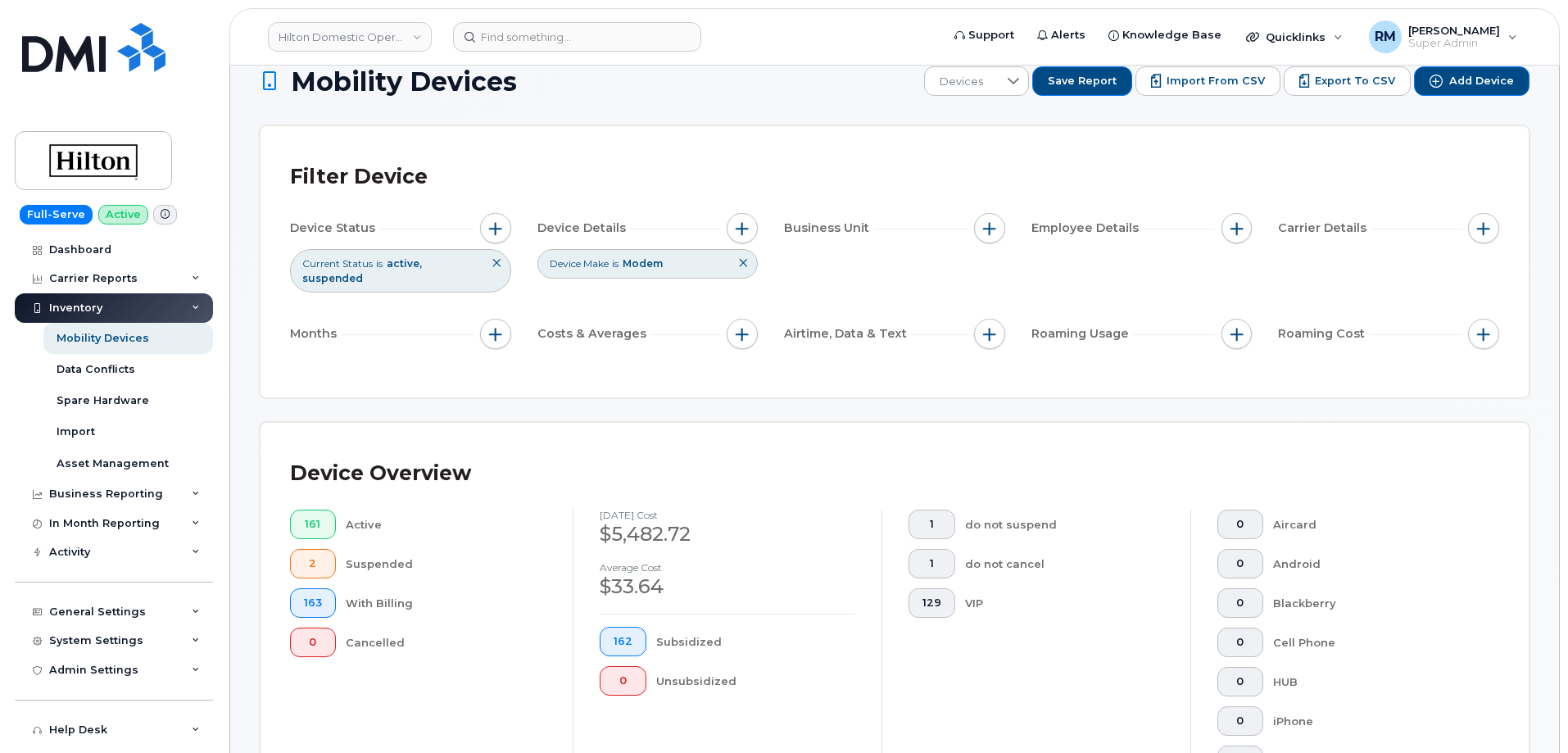
scroll to position [0, 0]
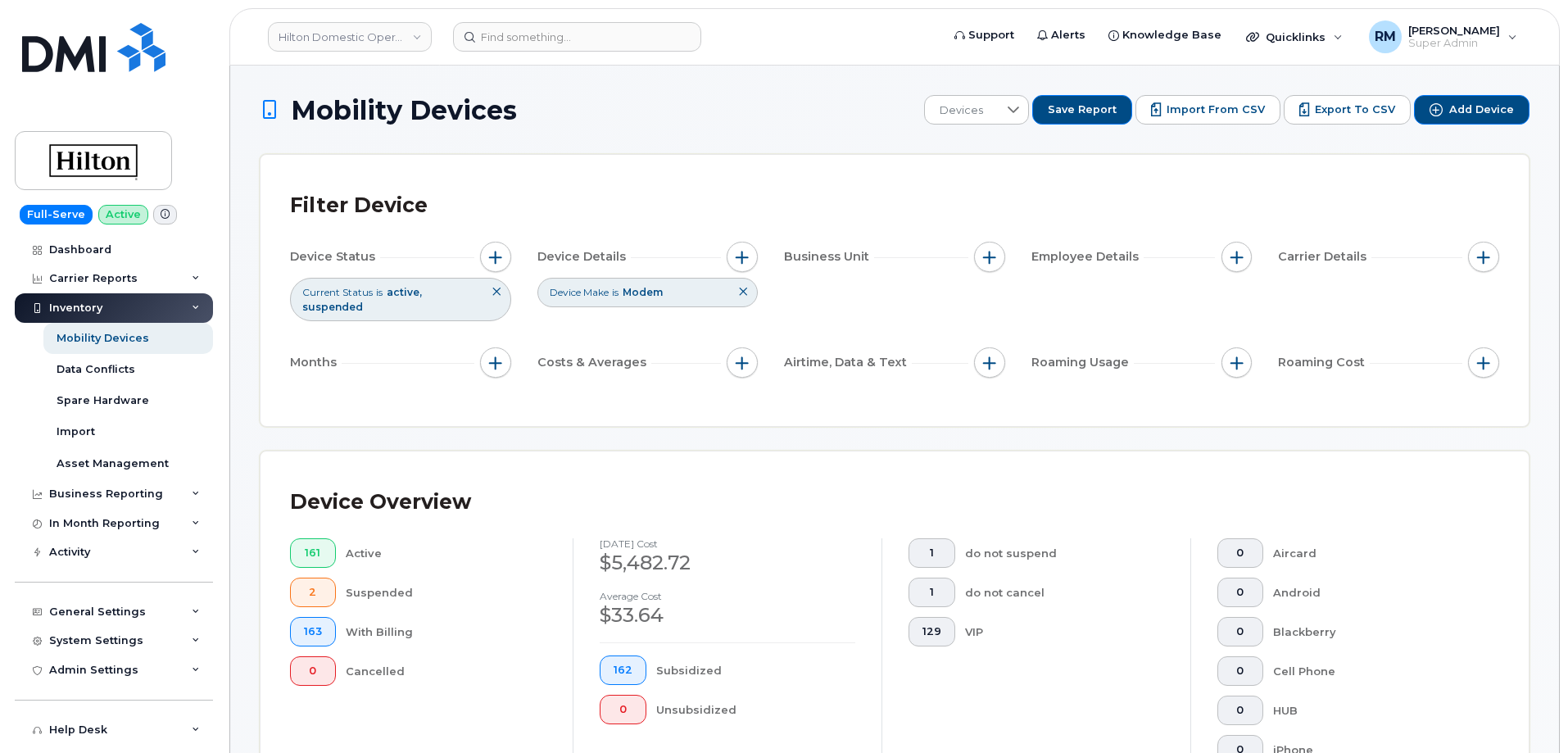
click at [737, 288] on button at bounding box center [742, 292] width 28 height 27
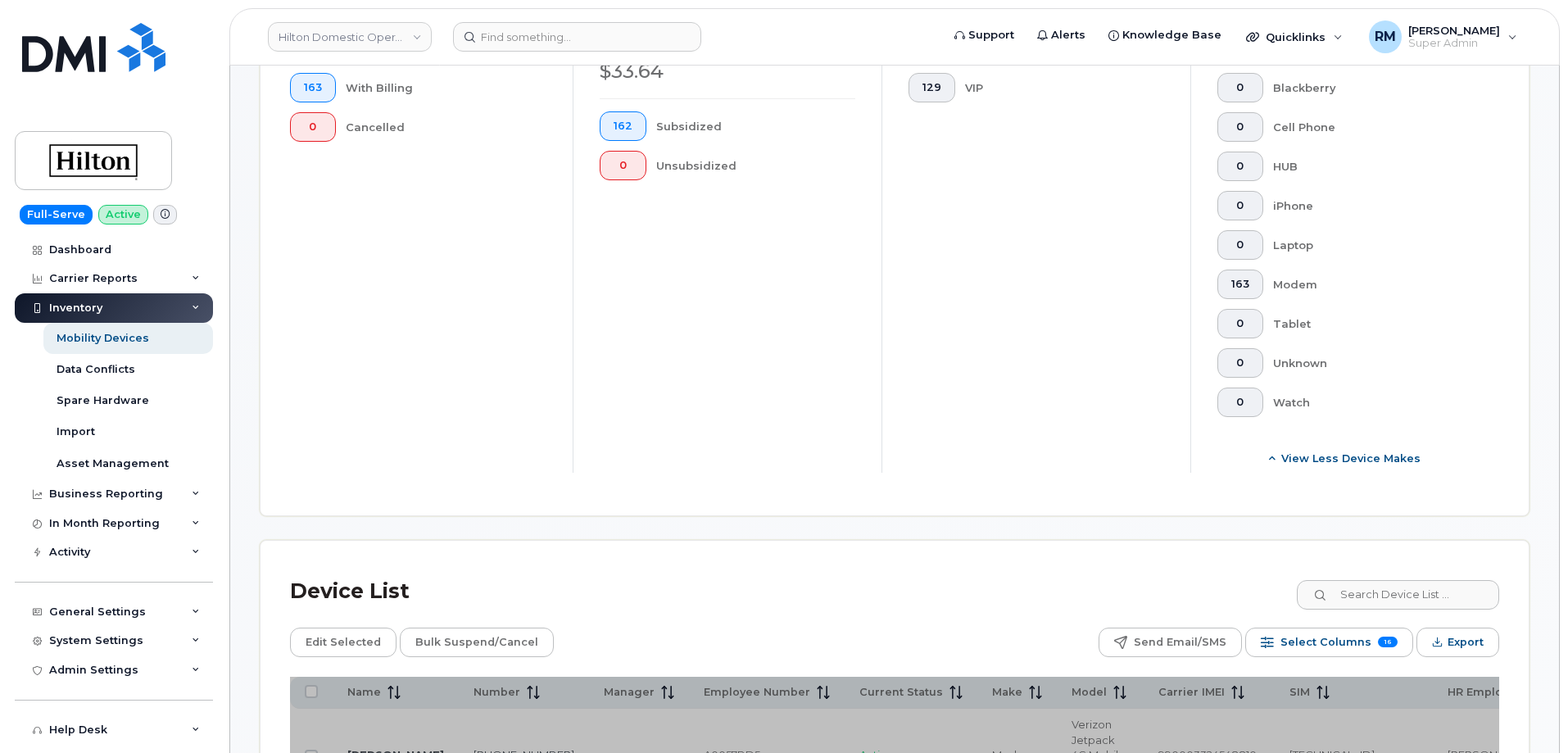
scroll to position [737, 0]
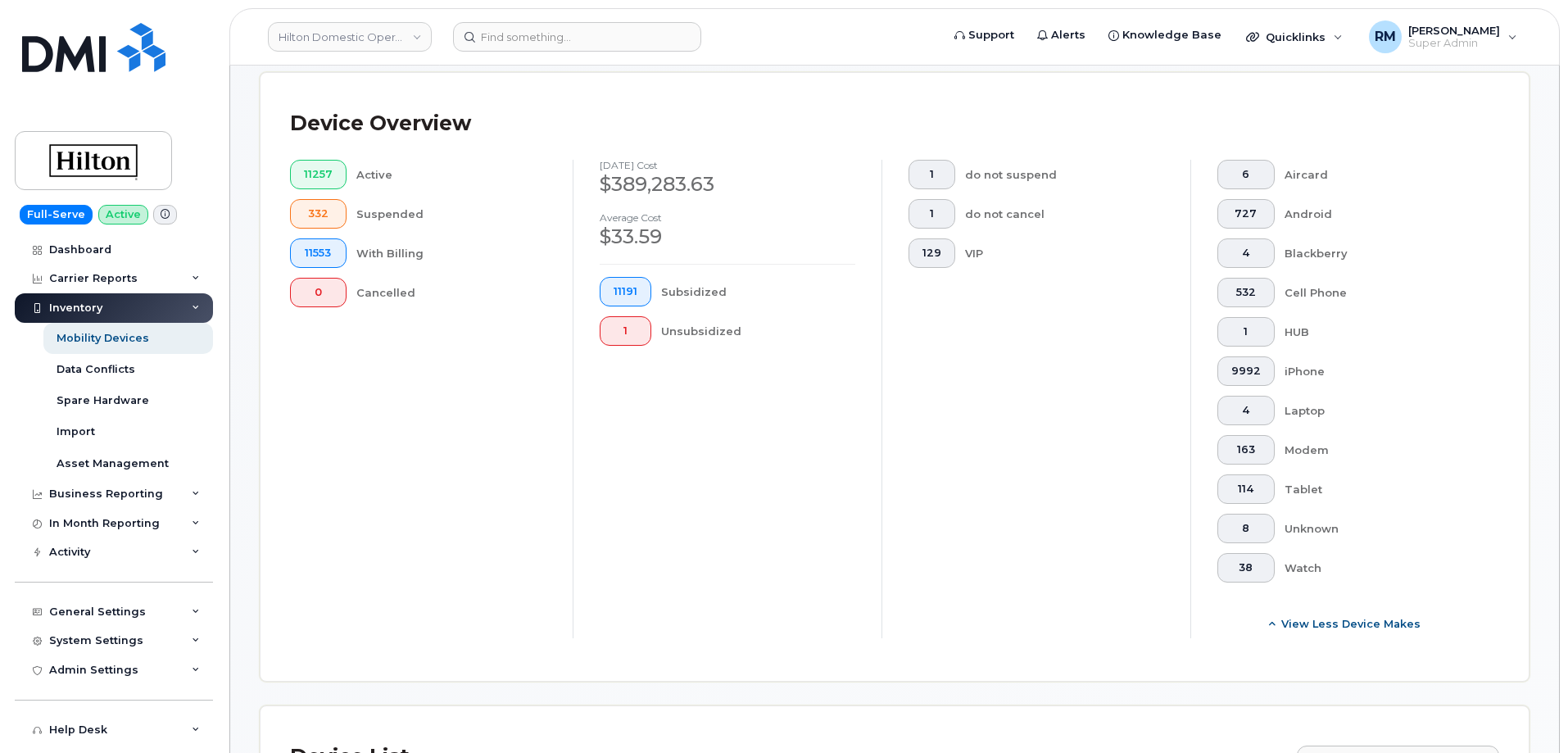
scroll to position [328, 0]
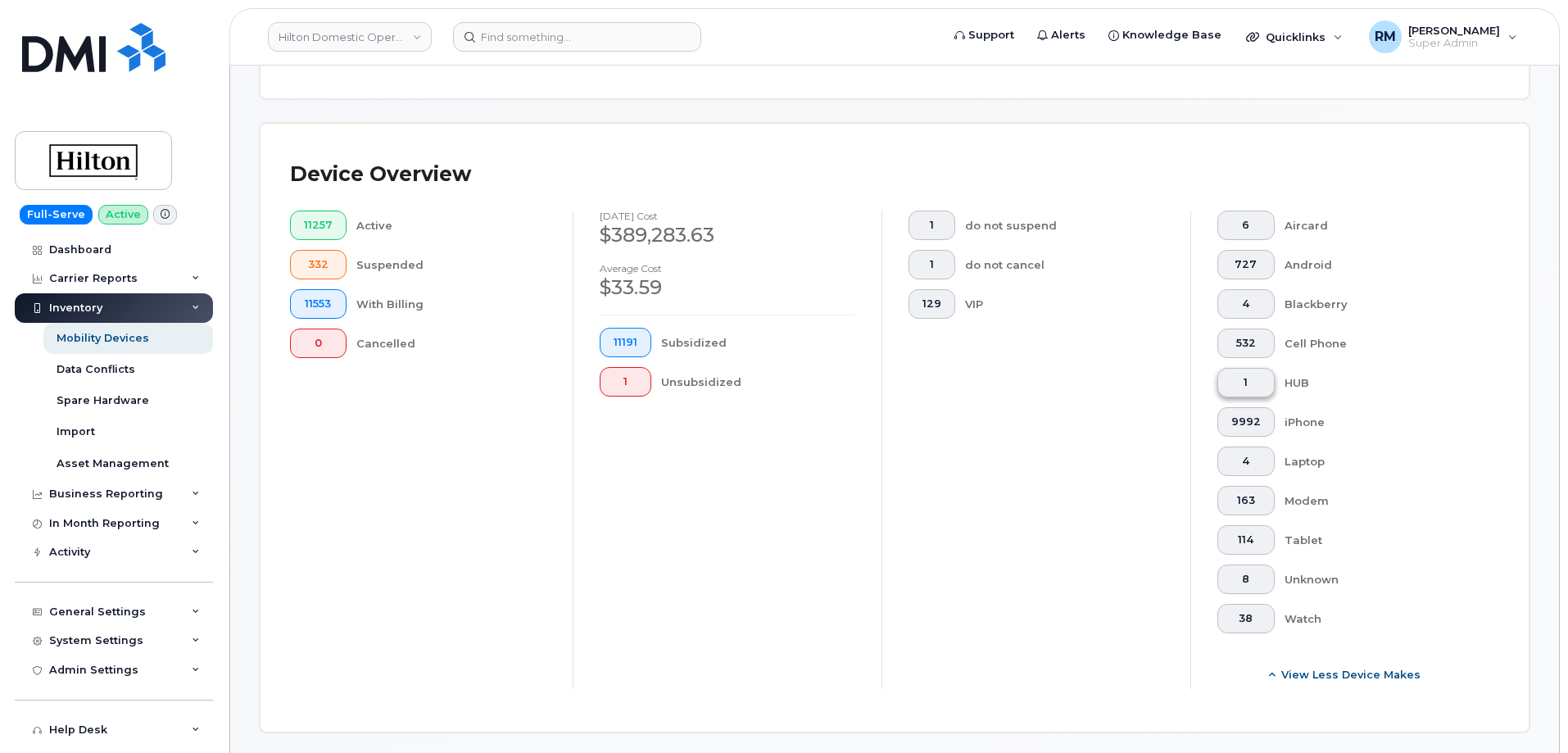
click at [1249, 376] on span "1" at bounding box center [1245, 383] width 30 height 14
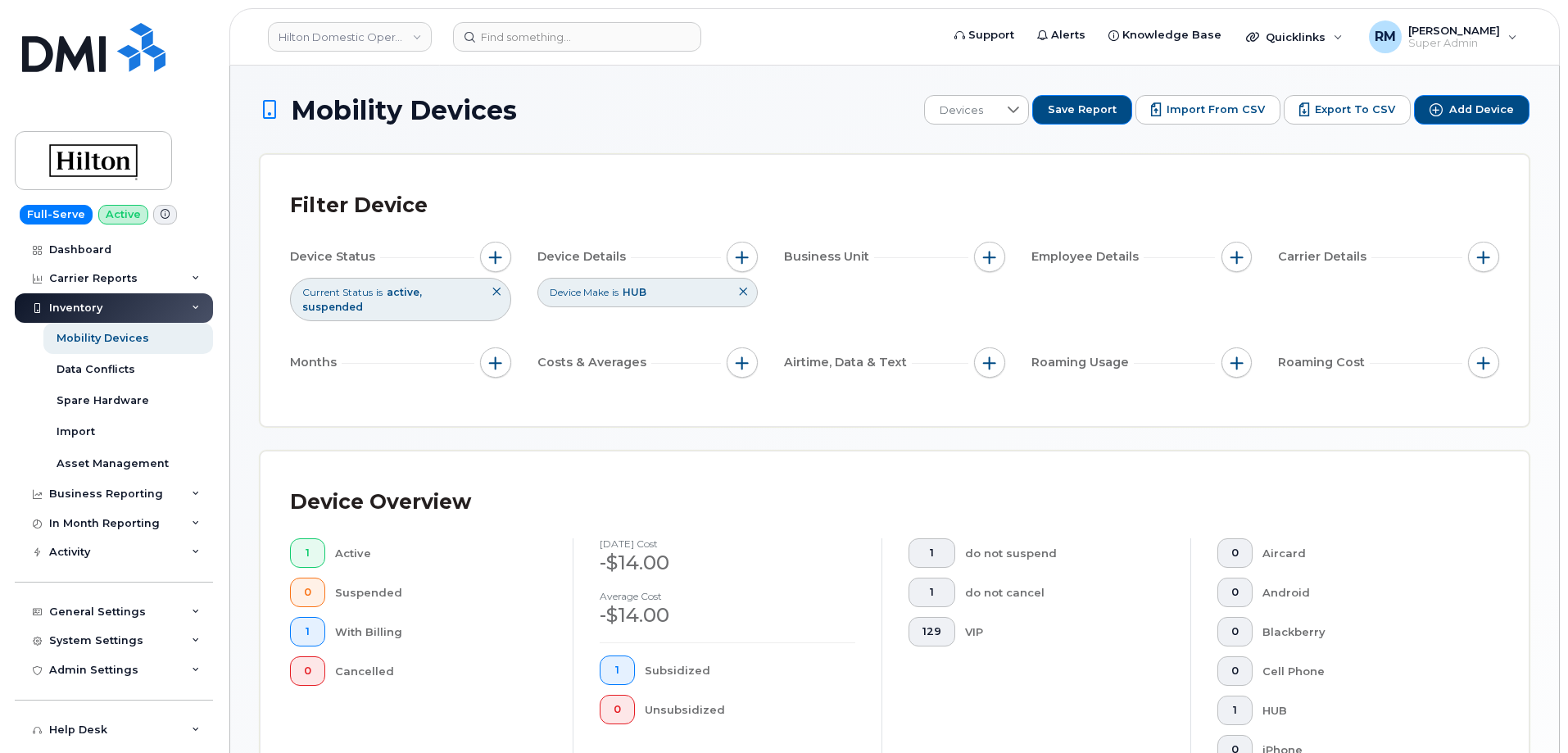
click at [740, 292] on icon at bounding box center [743, 292] width 10 height 10
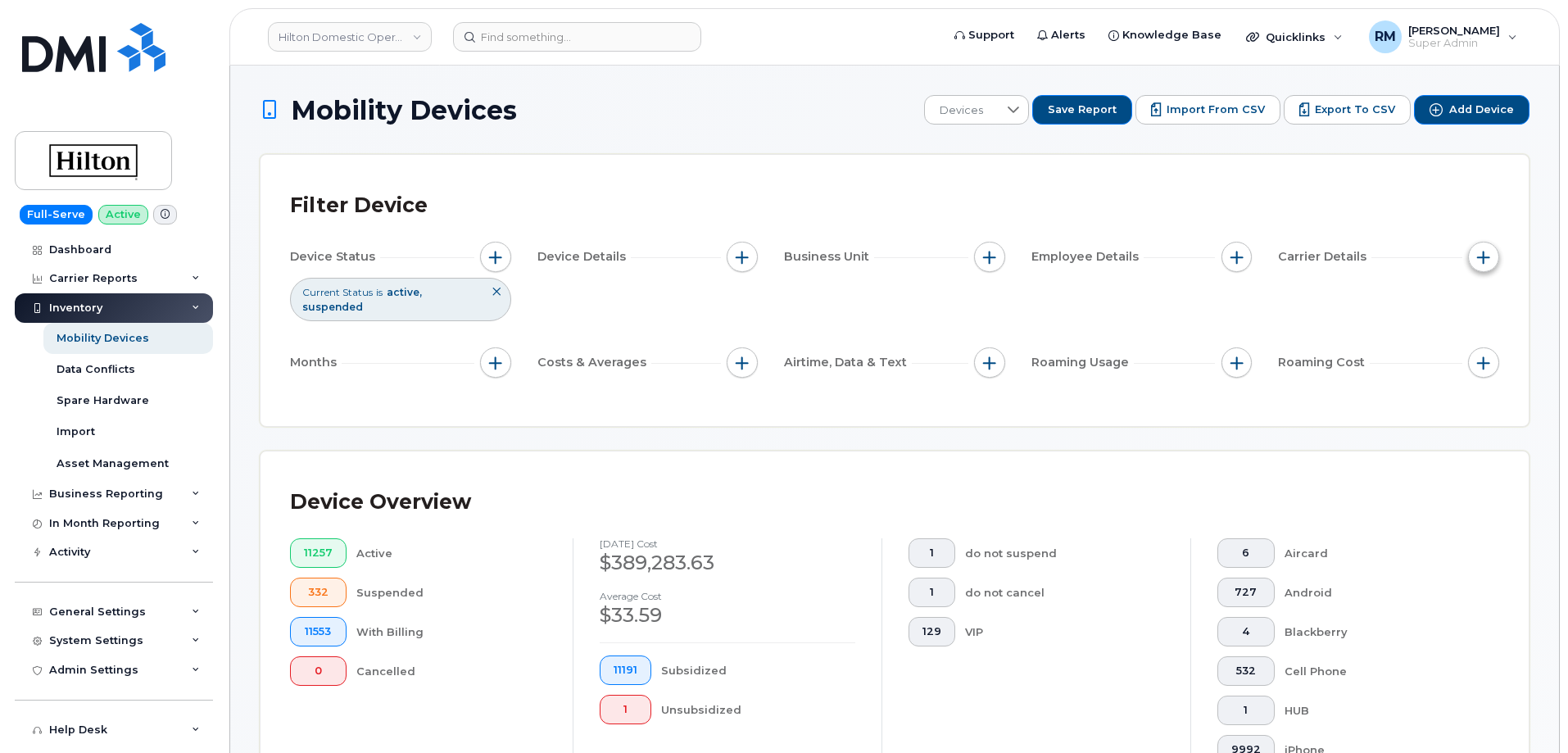
click at [1484, 257] on span "button" at bounding box center [1483, 258] width 14 height 14
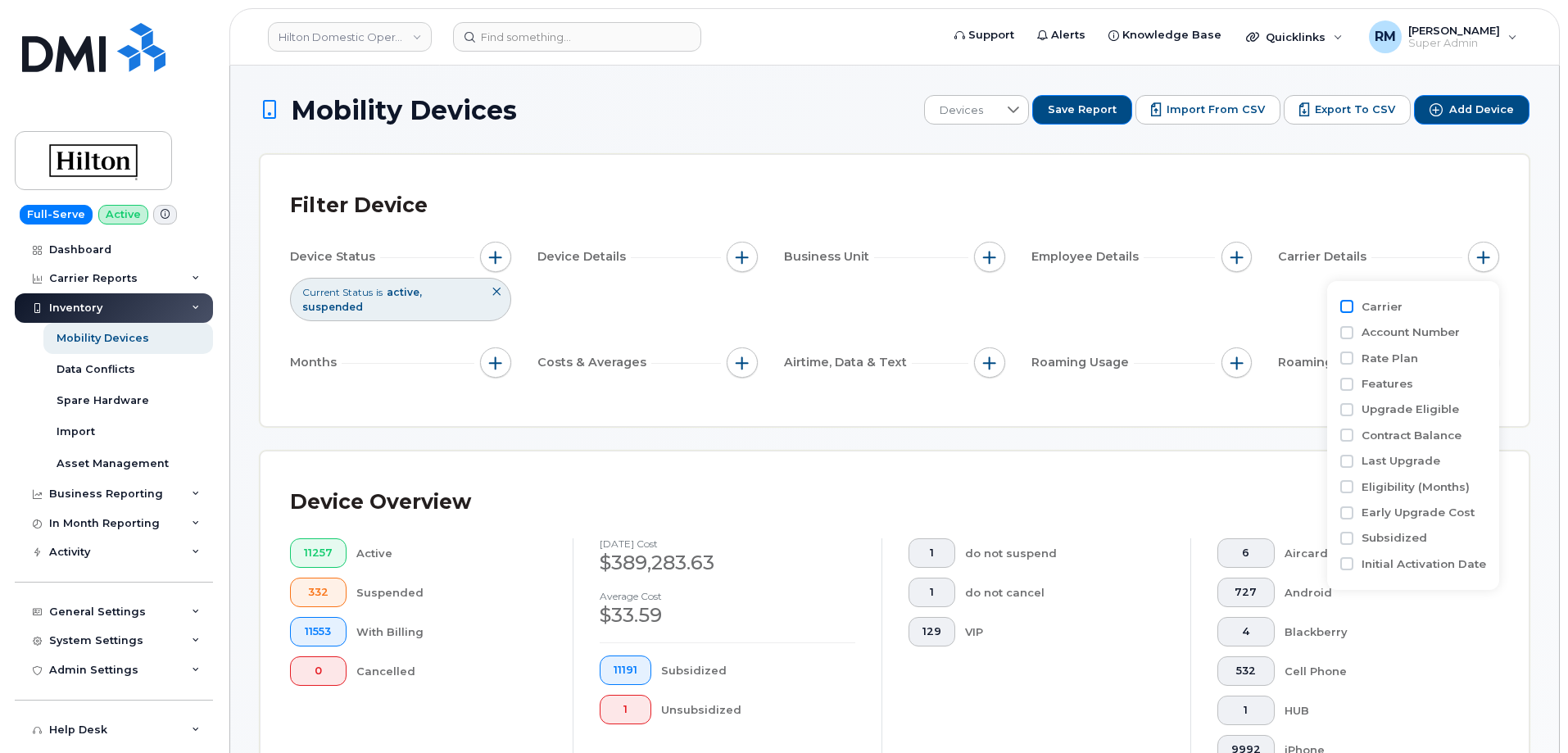
click at [1337, 305] on div "Carrier Account Number Rate Plan Features Upgrade Eligible Contract Balance Las…" at bounding box center [1413, 434] width 172 height 308
click at [1346, 307] on input "Carrier" at bounding box center [1347, 307] width 14 height 14
checkbox input "true"
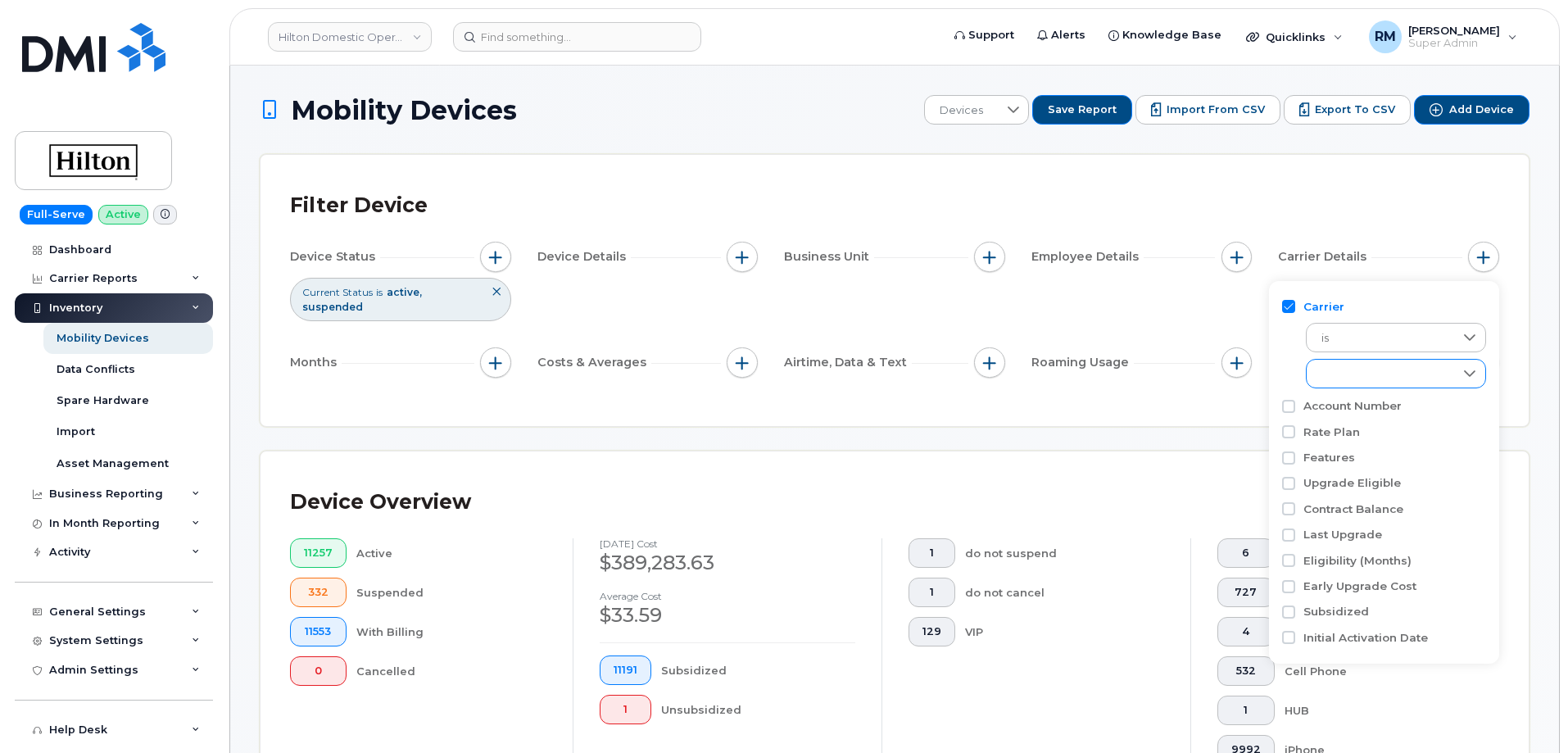
click at [1364, 384] on div "empty" at bounding box center [1380, 373] width 147 height 28
click at [1325, 505] on input "Verizon Wireless" at bounding box center [1325, 502] width 14 height 14
checkbox input "true"
click at [1280, 195] on div "Filter Device" at bounding box center [894, 205] width 1209 height 42
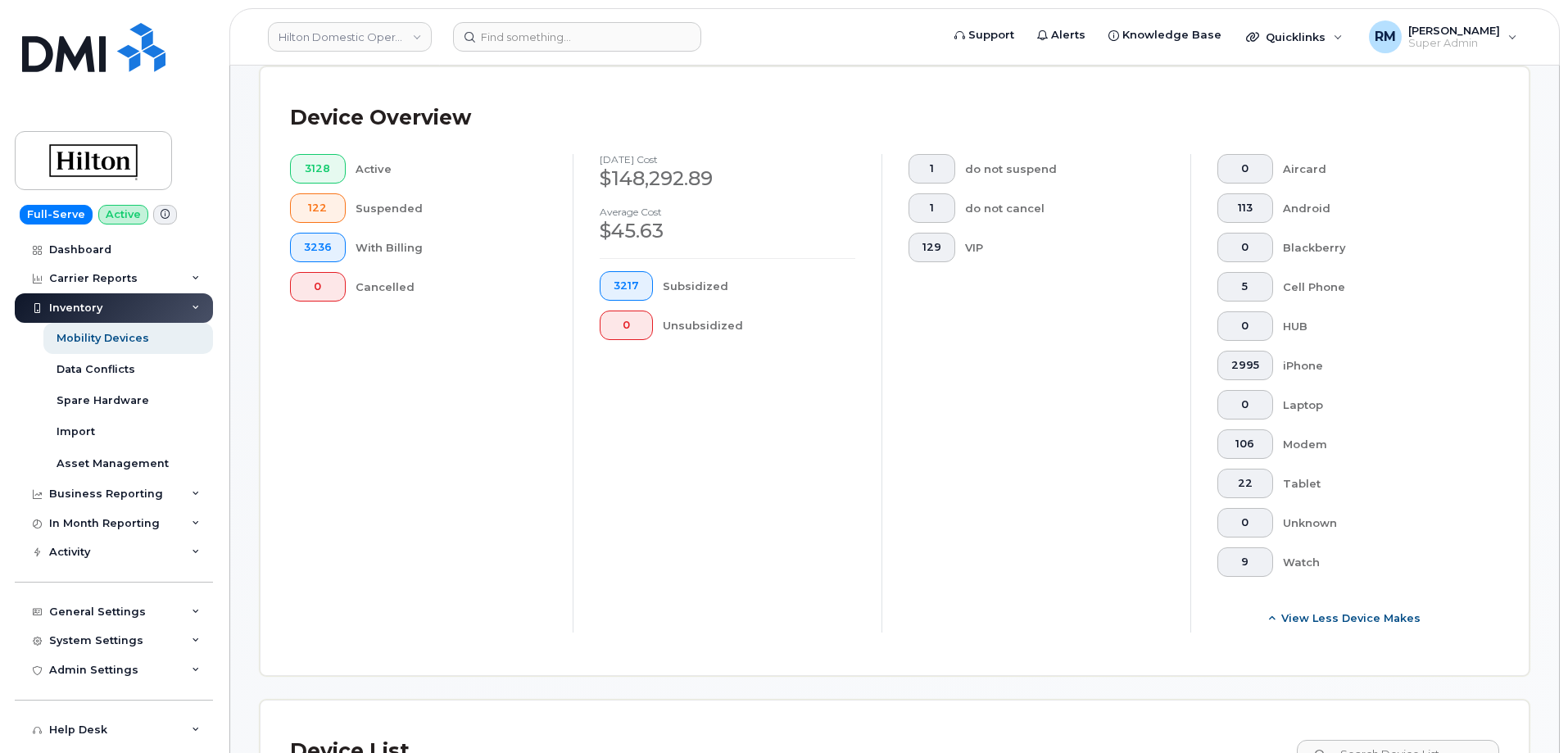
scroll to position [410, 0]
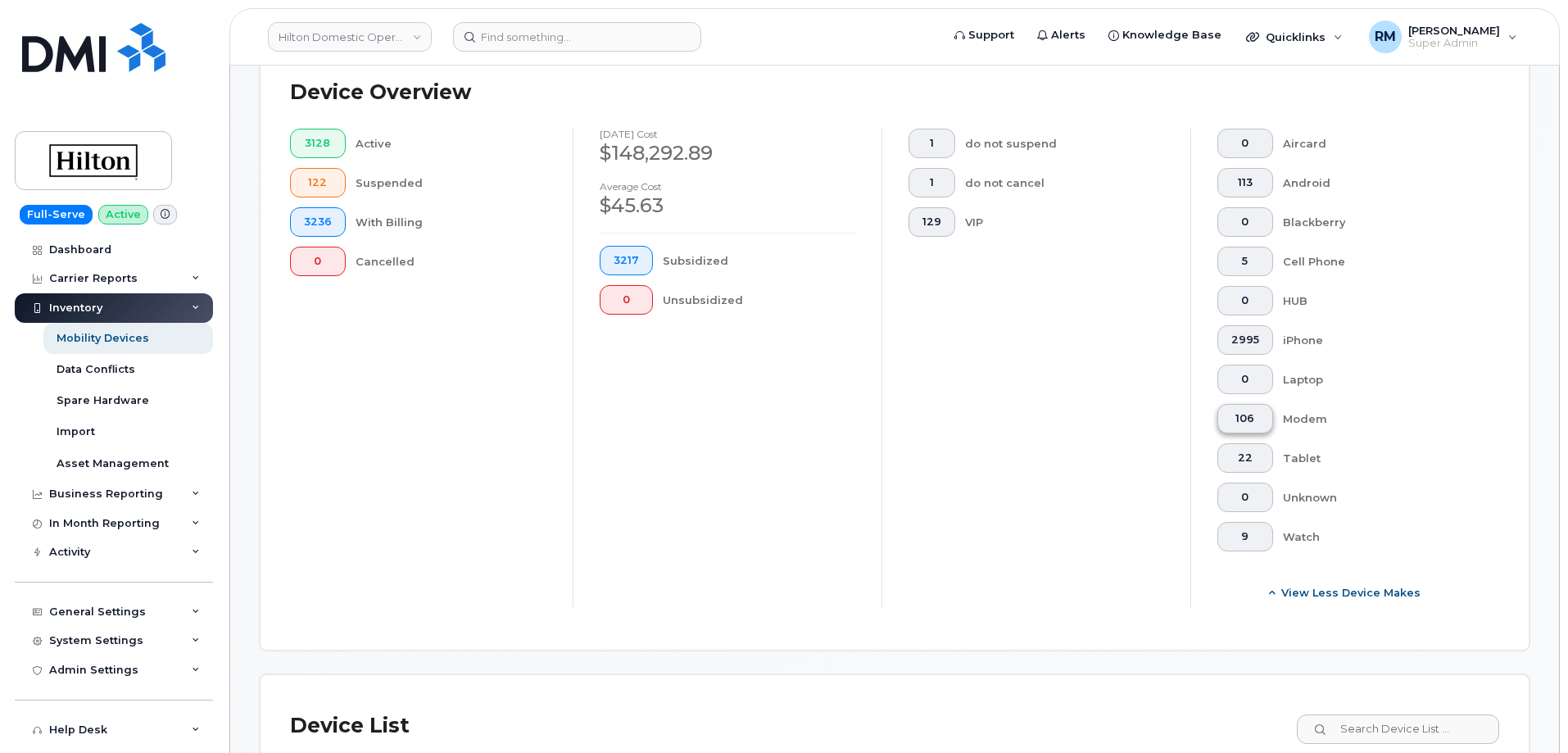
click at [1239, 404] on button "106" at bounding box center [1245, 418] width 56 height 30
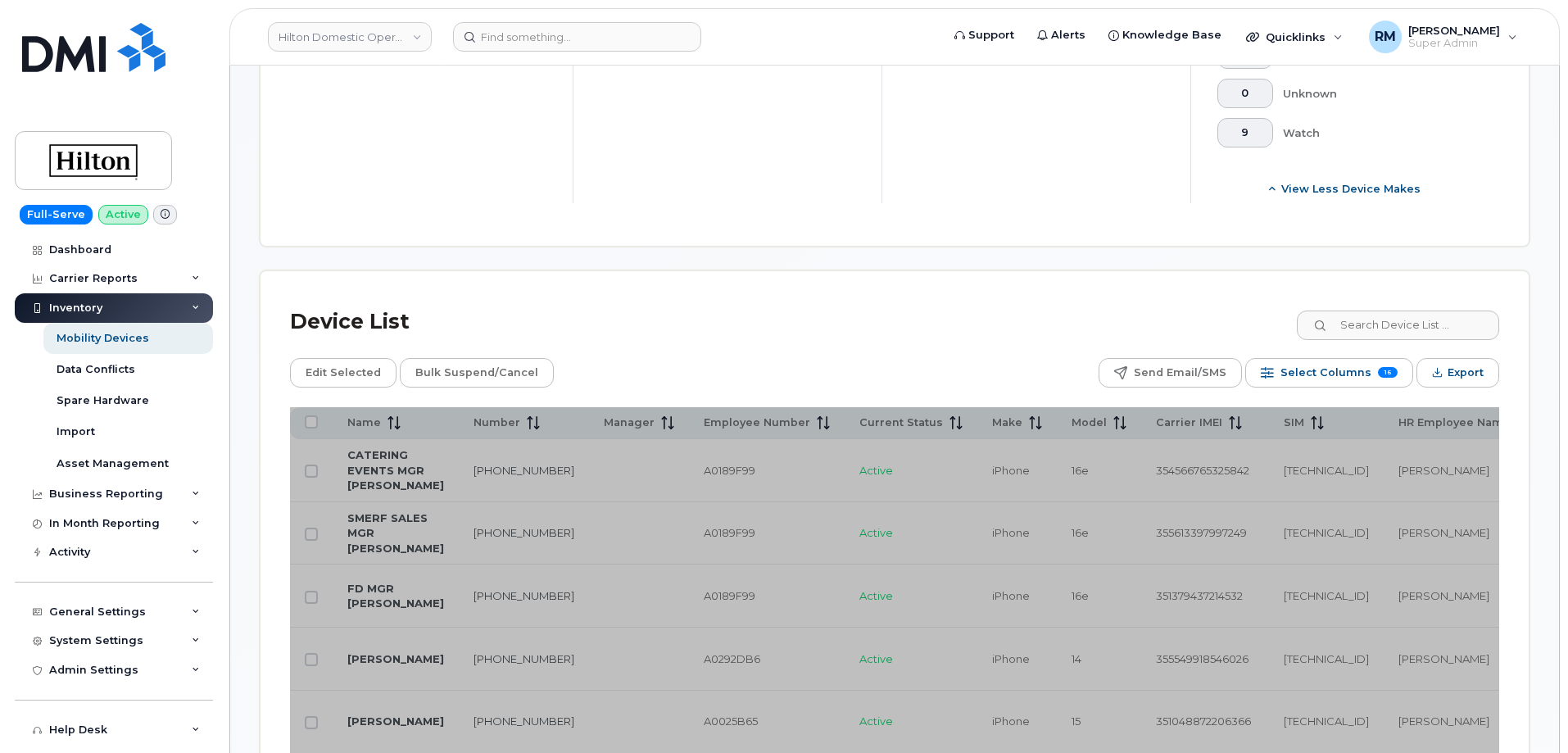
scroll to position [819, 0]
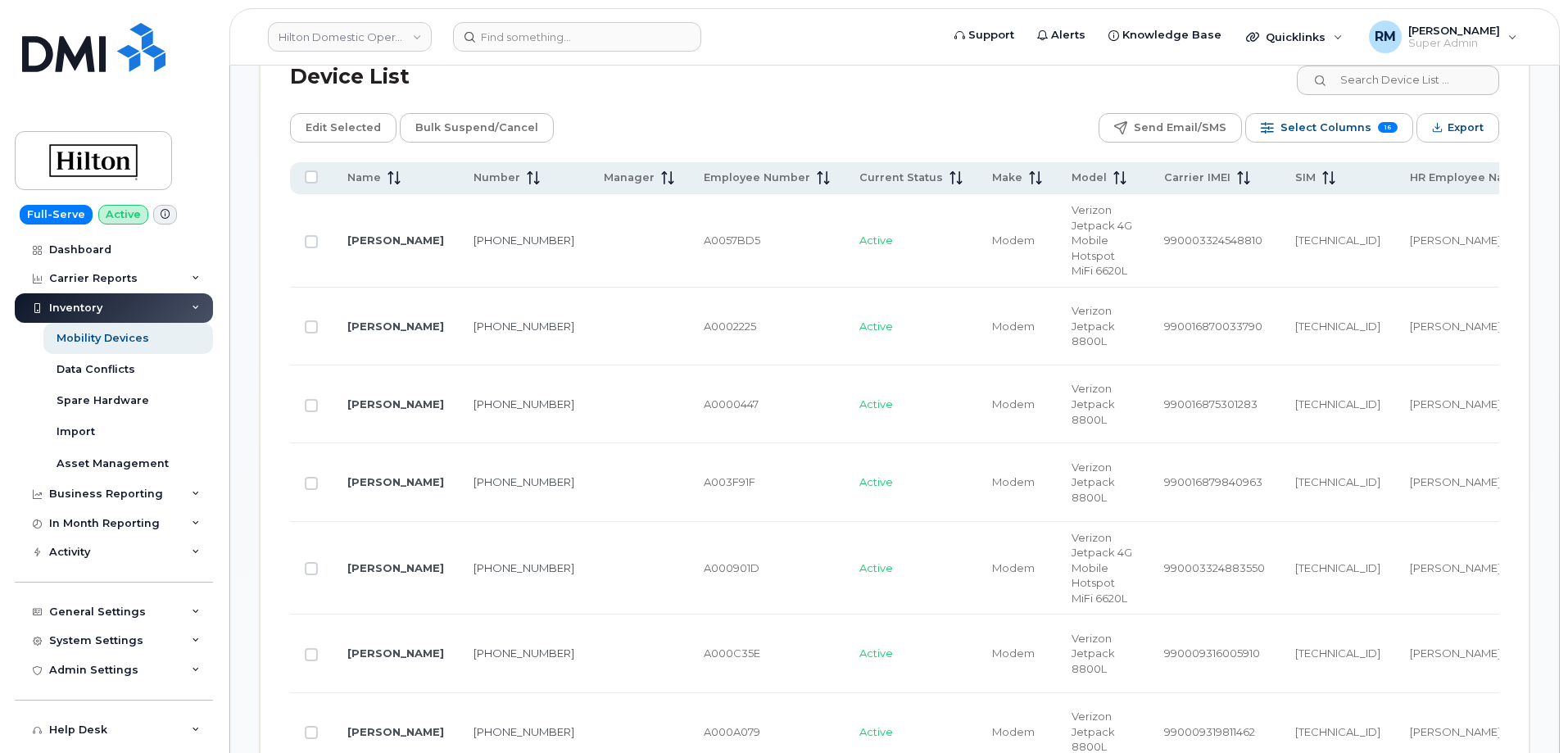
scroll to position [1065, 0]
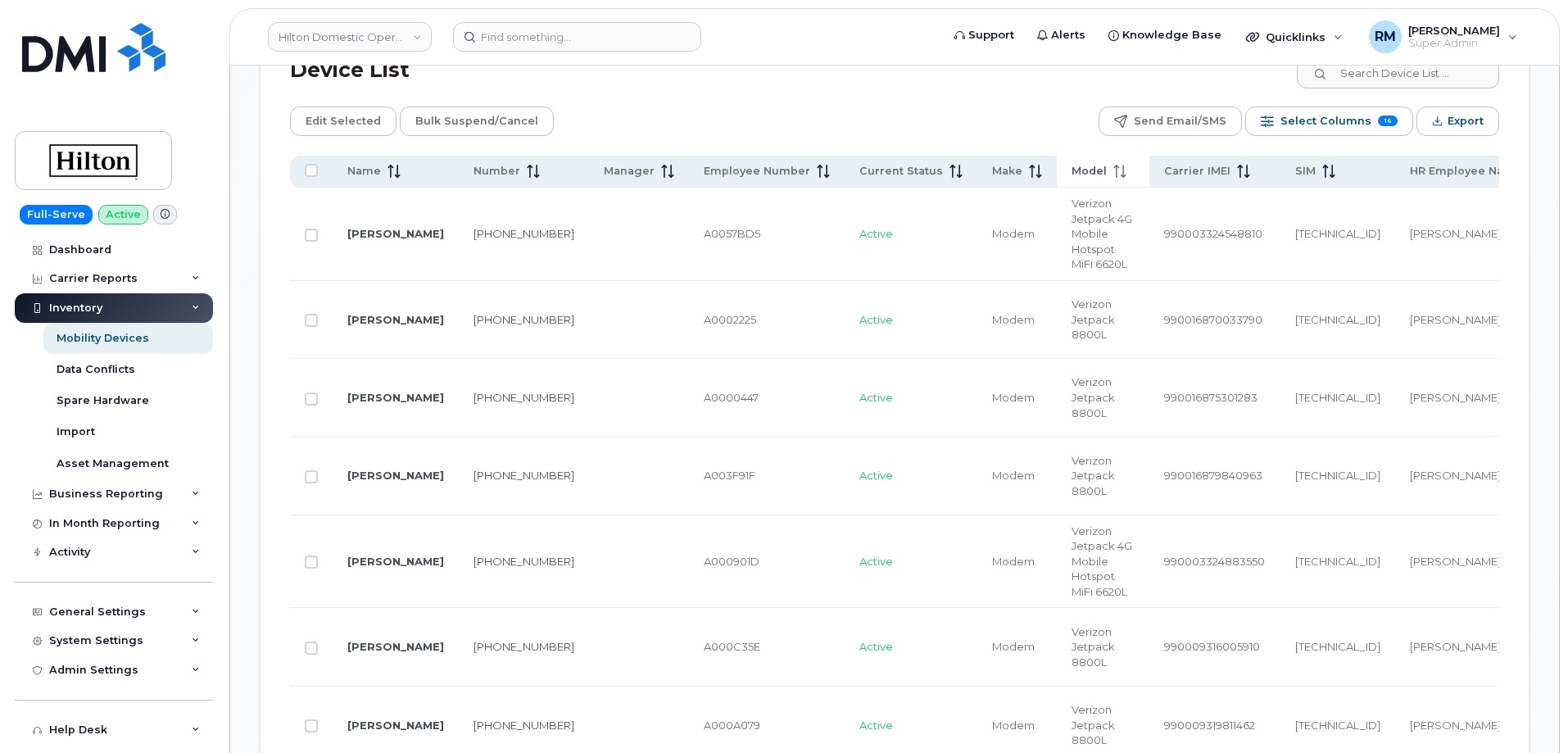
click at [1116, 165] on icon at bounding box center [1117, 172] width 2 height 14
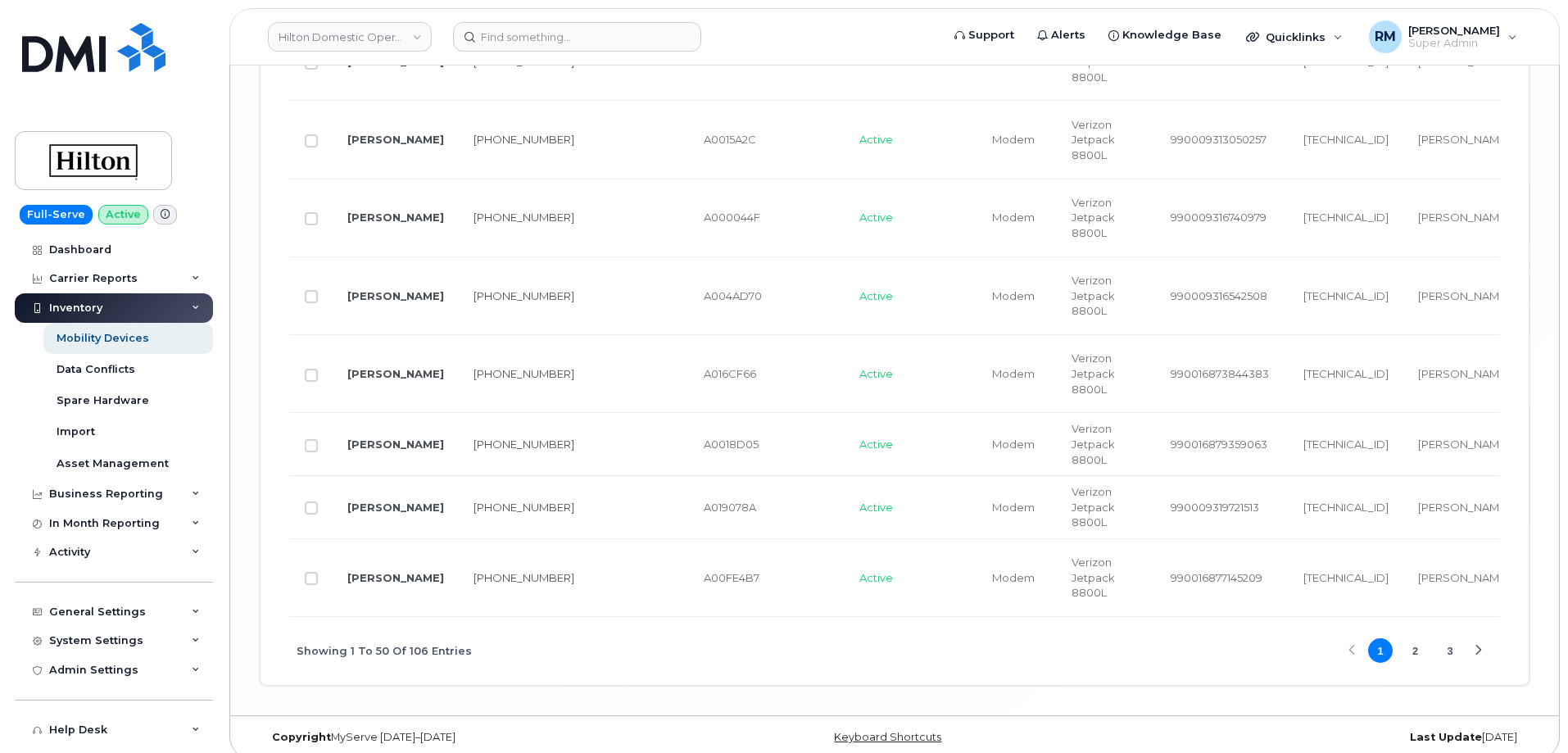
scroll to position [4526, 0]
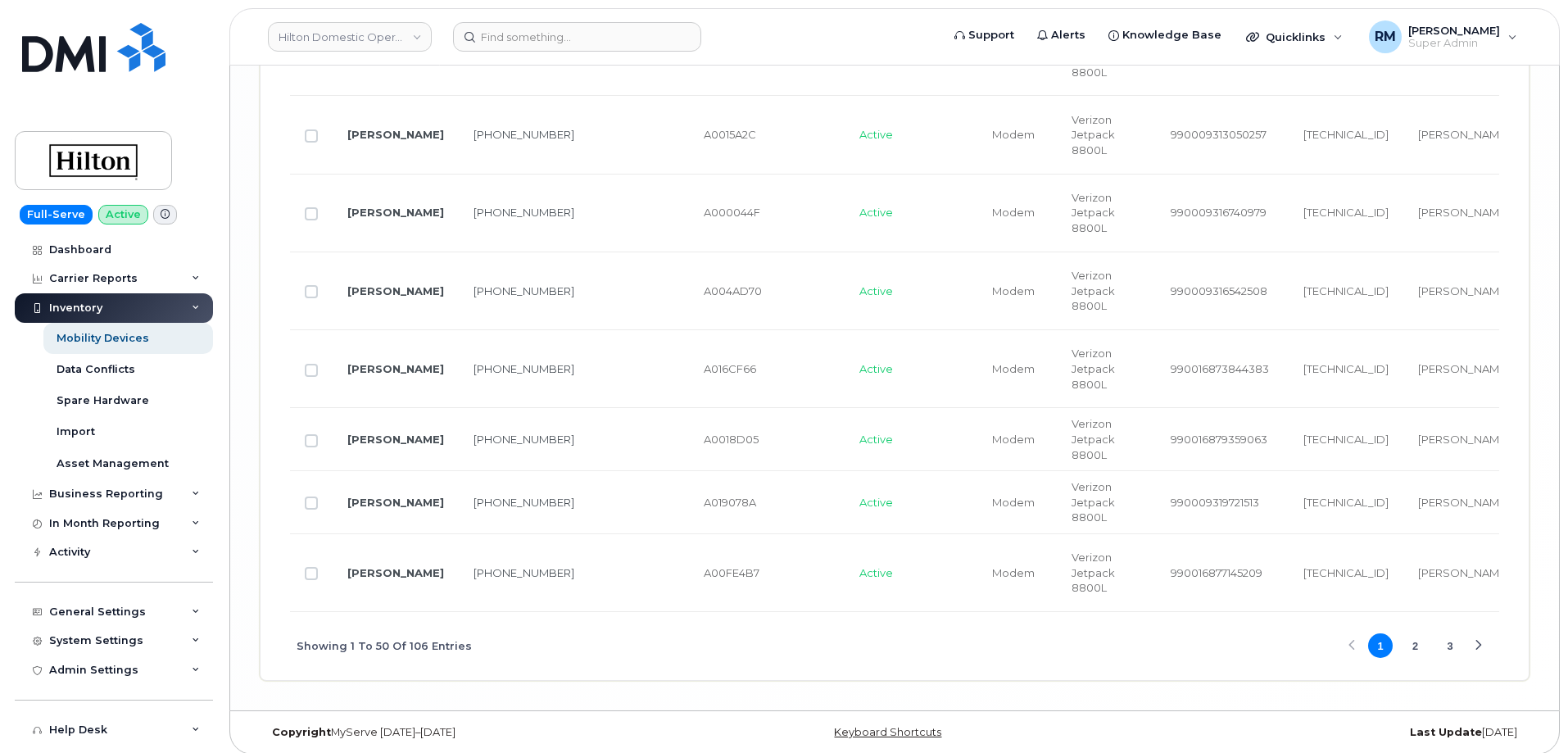
click at [1418, 634] on button "2" at bounding box center [1415, 645] width 25 height 25
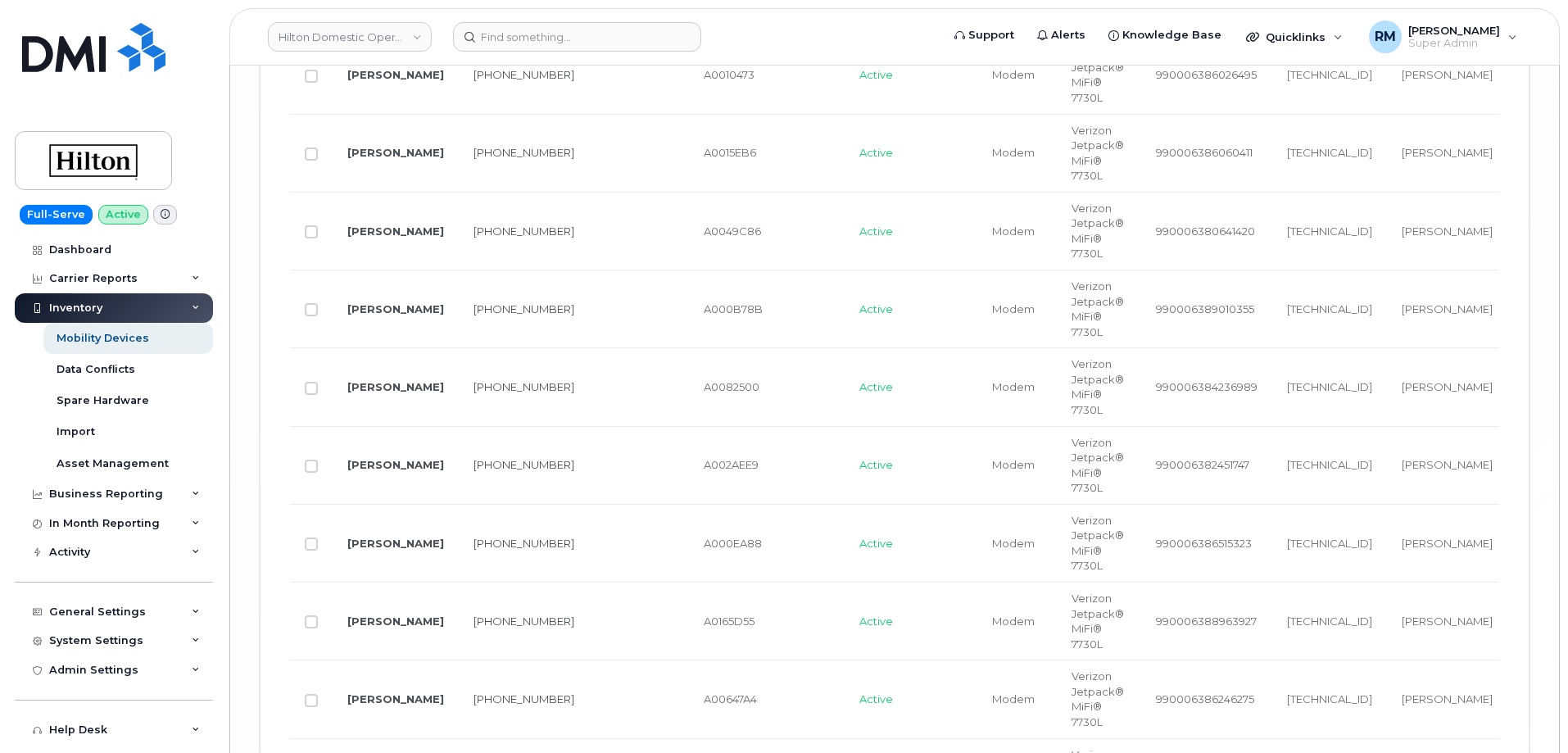
scroll to position [4465, 0]
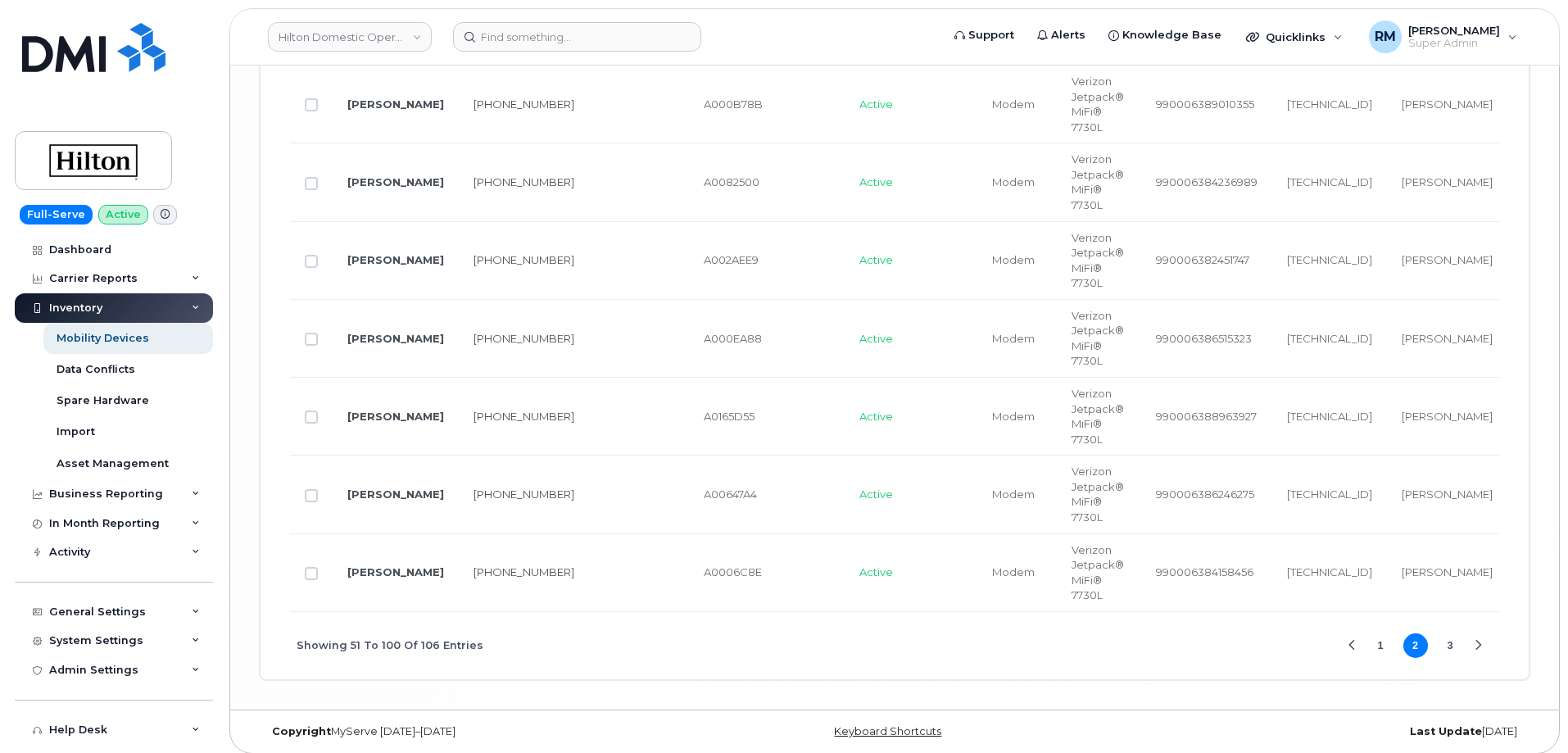
click at [1451, 638] on button "3" at bounding box center [1450, 645] width 25 height 25
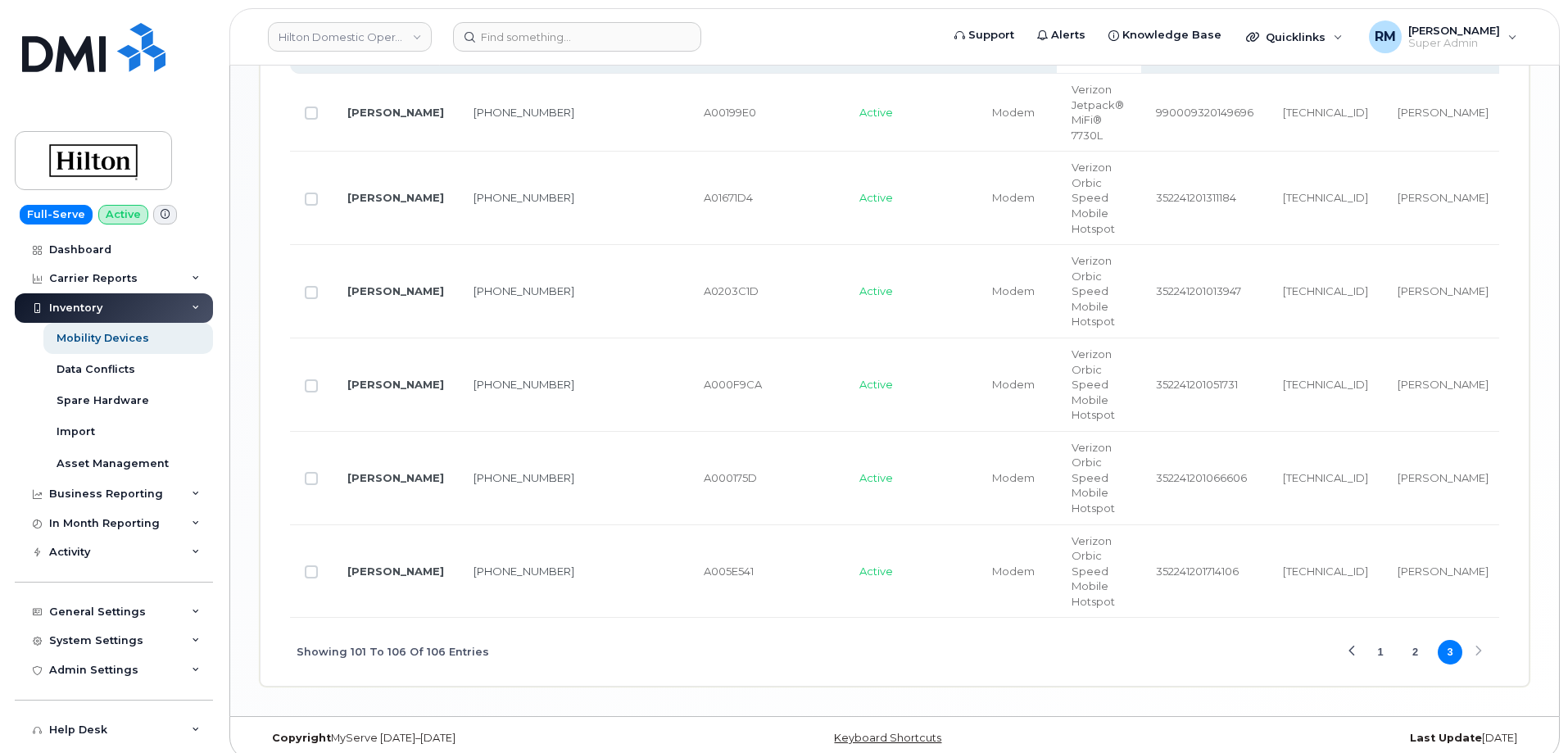
scroll to position [1185, 0]
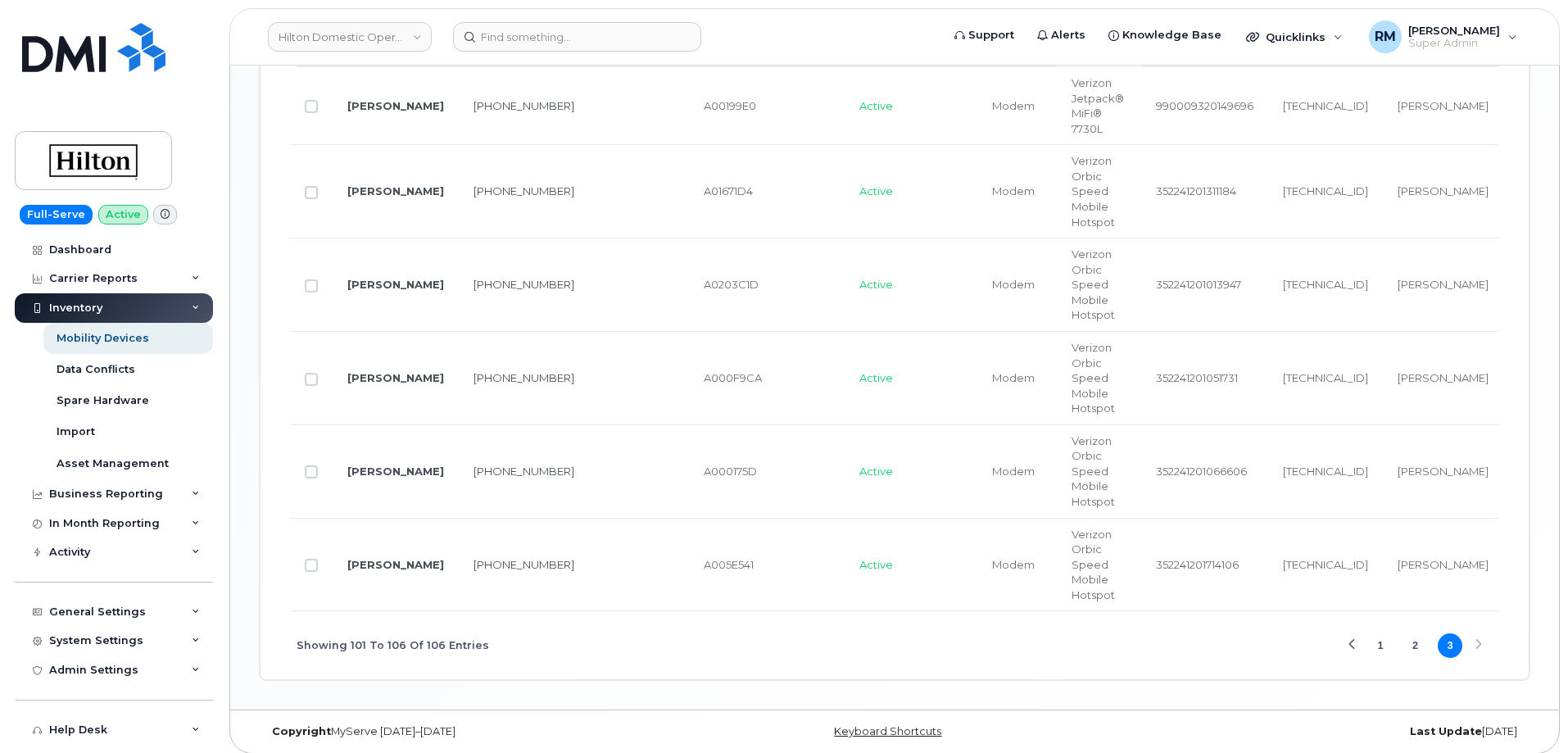
click at [1375, 636] on button "1" at bounding box center [1380, 645] width 25 height 25
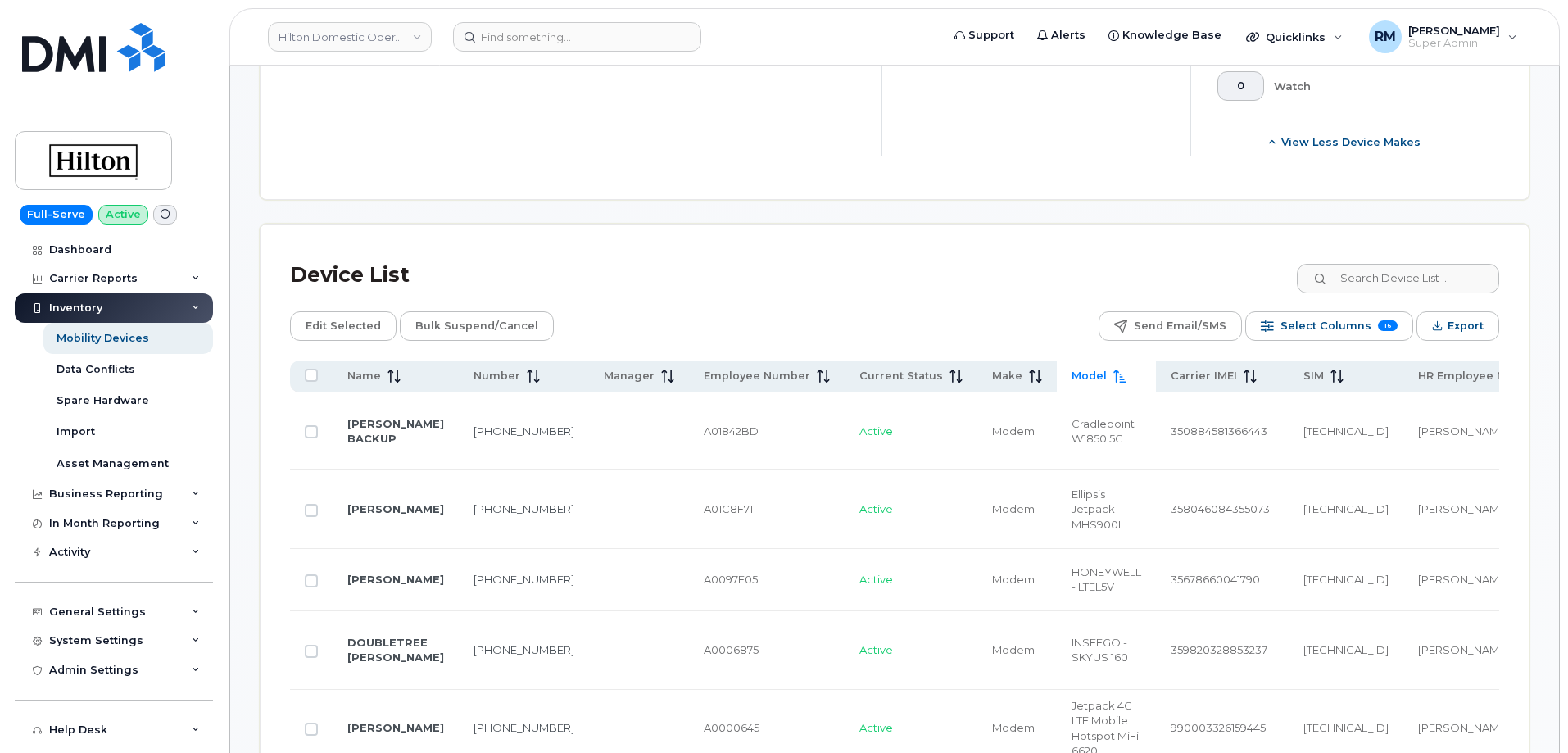
scroll to position [858, 0]
